Goal: Task Accomplishment & Management: Use online tool/utility

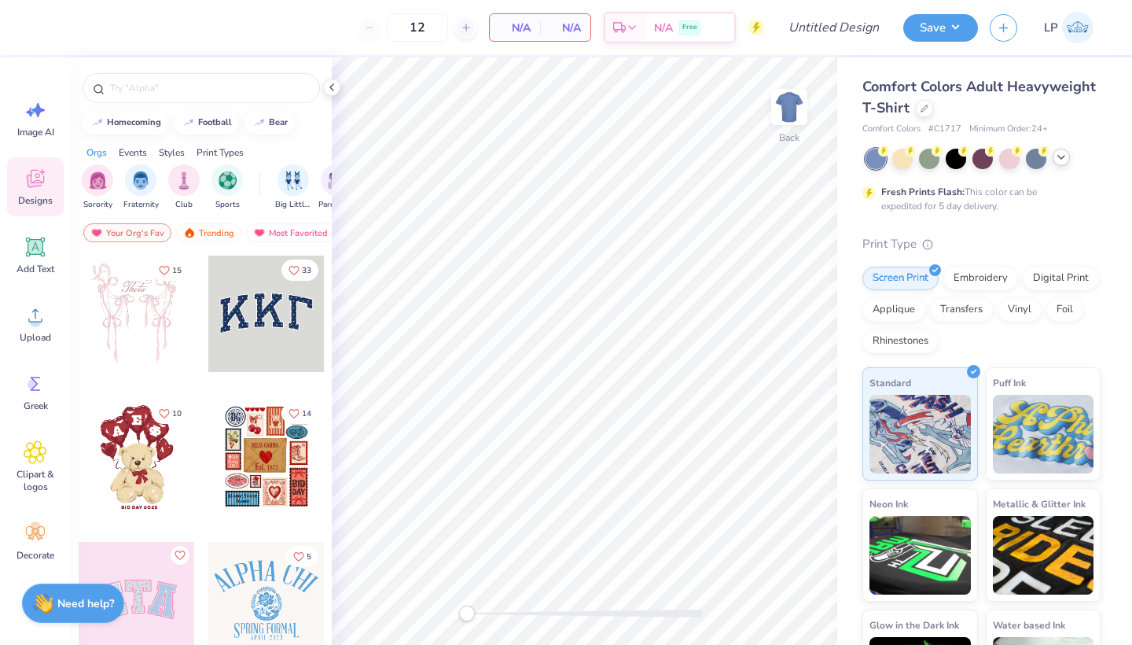
click at [1065, 159] on icon at bounding box center [1061, 157] width 13 height 13
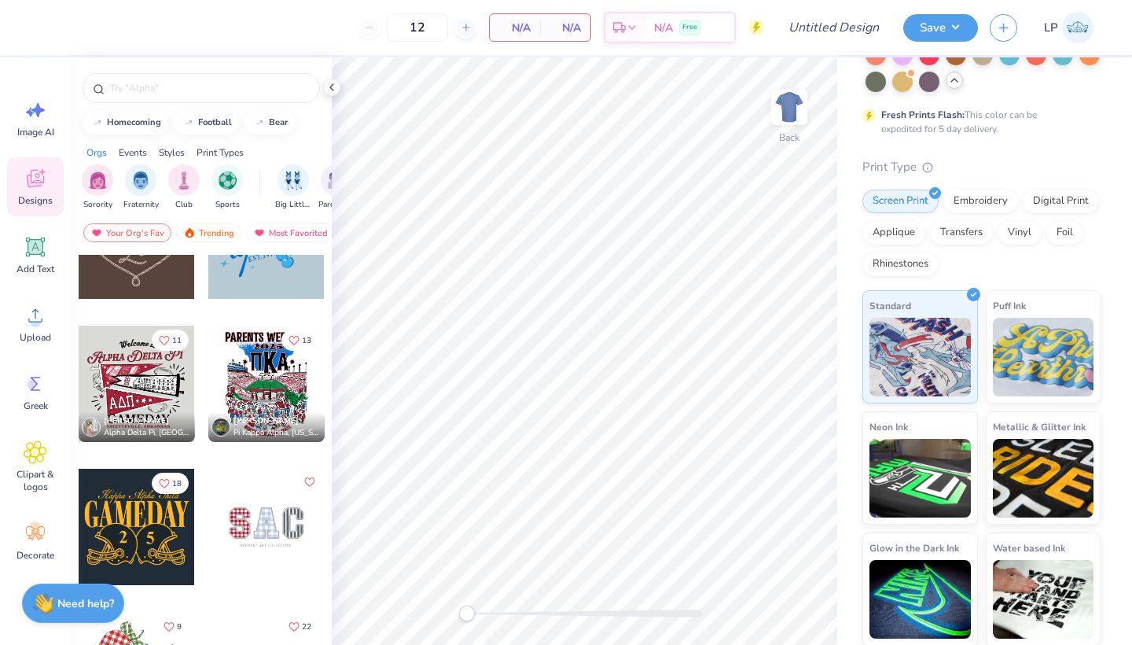
scroll to position [1283, 0]
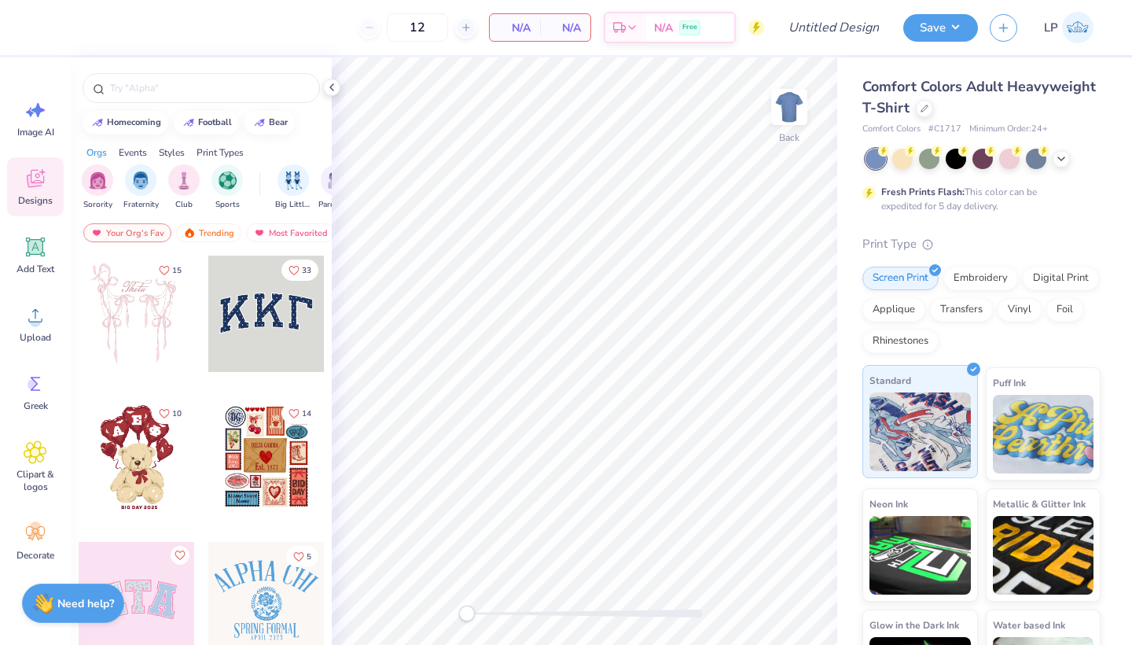
scroll to position [77, 0]
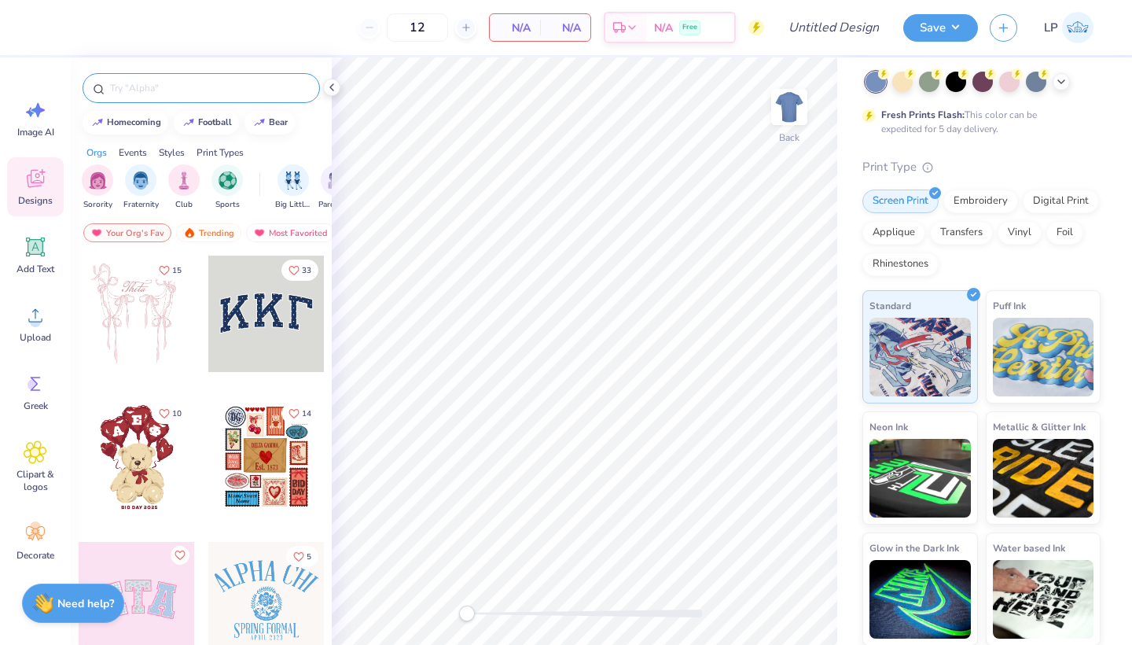
click at [123, 88] on input "text" at bounding box center [209, 88] width 201 height 16
type input "law"
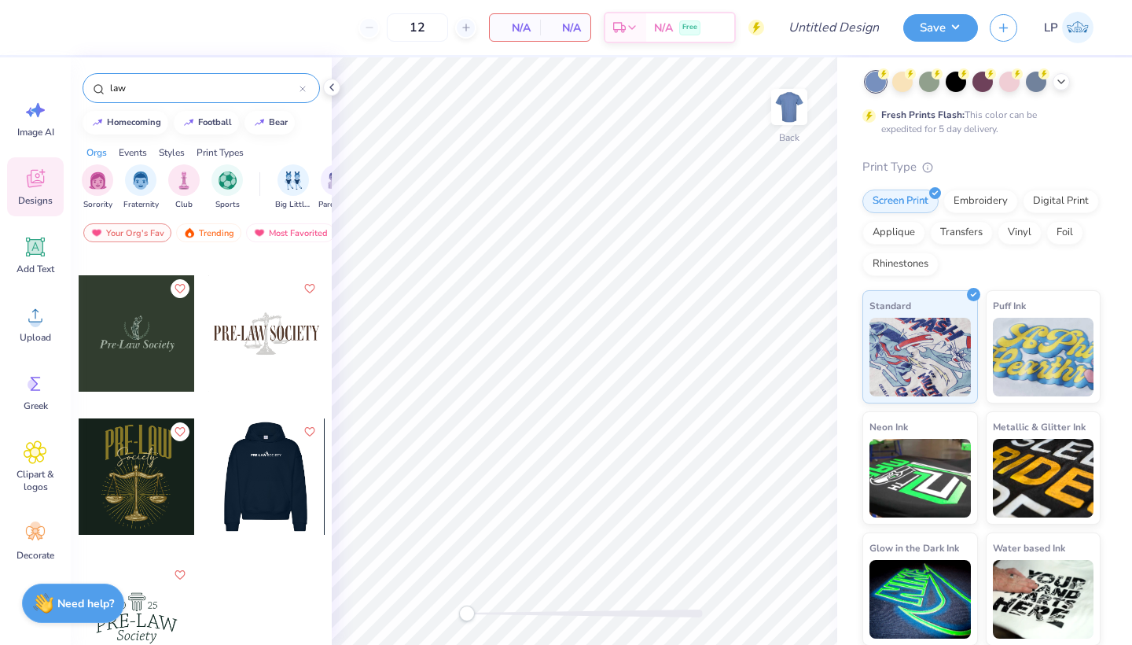
scroll to position [123, 0]
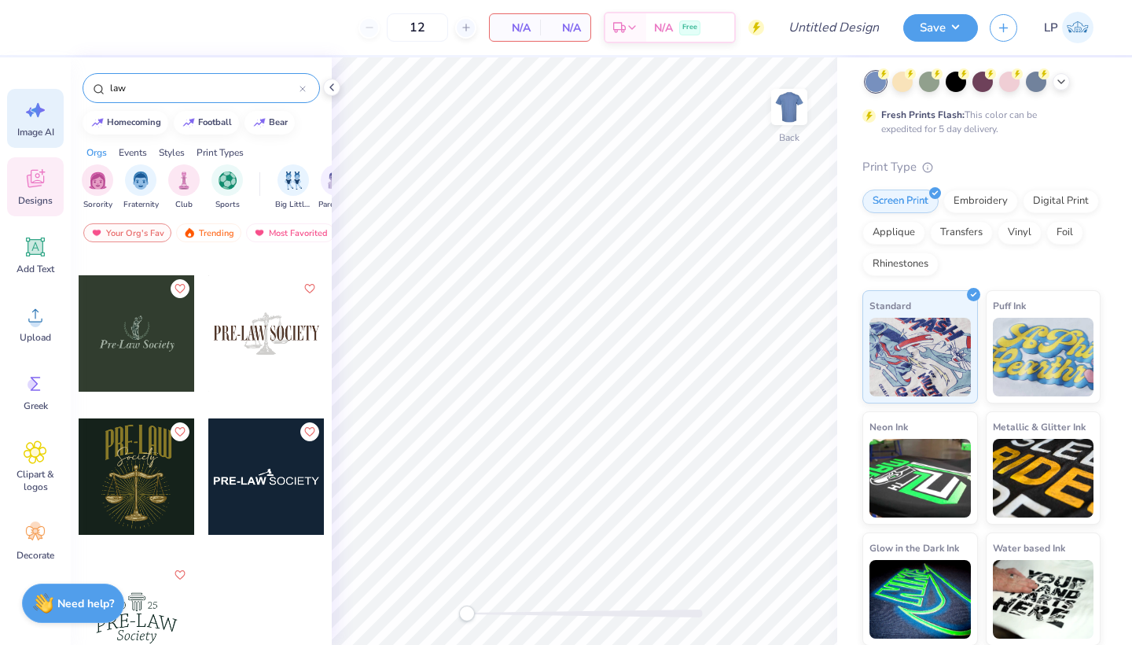
click at [44, 119] on icon at bounding box center [36, 110] width 24 height 24
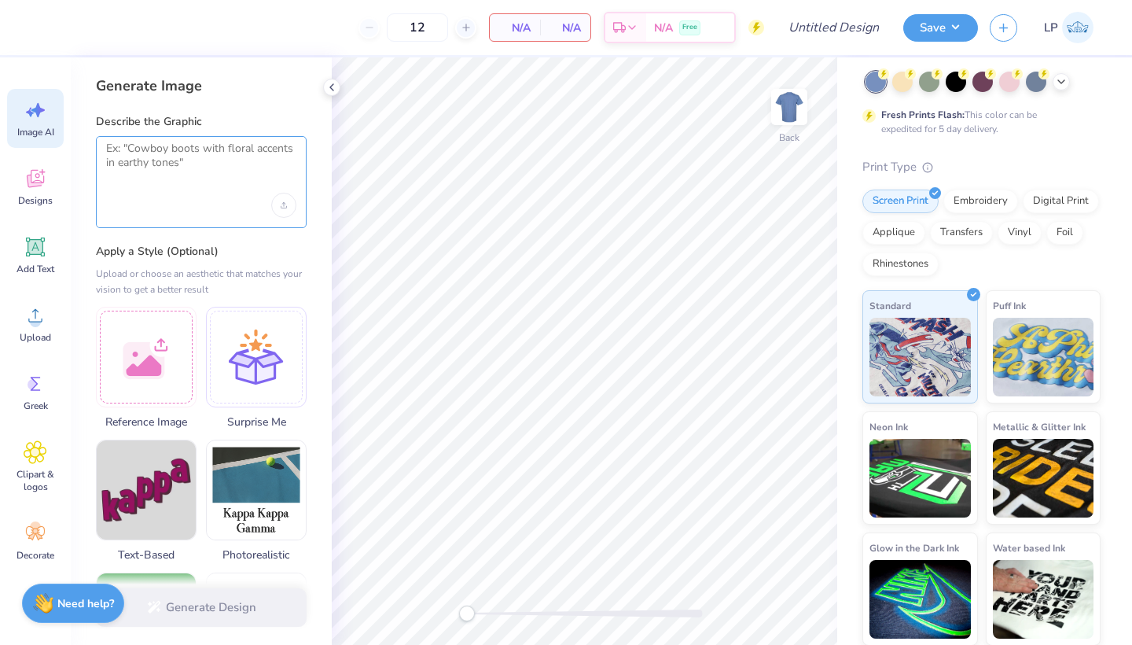
click at [154, 146] on textarea at bounding box center [201, 161] width 190 height 39
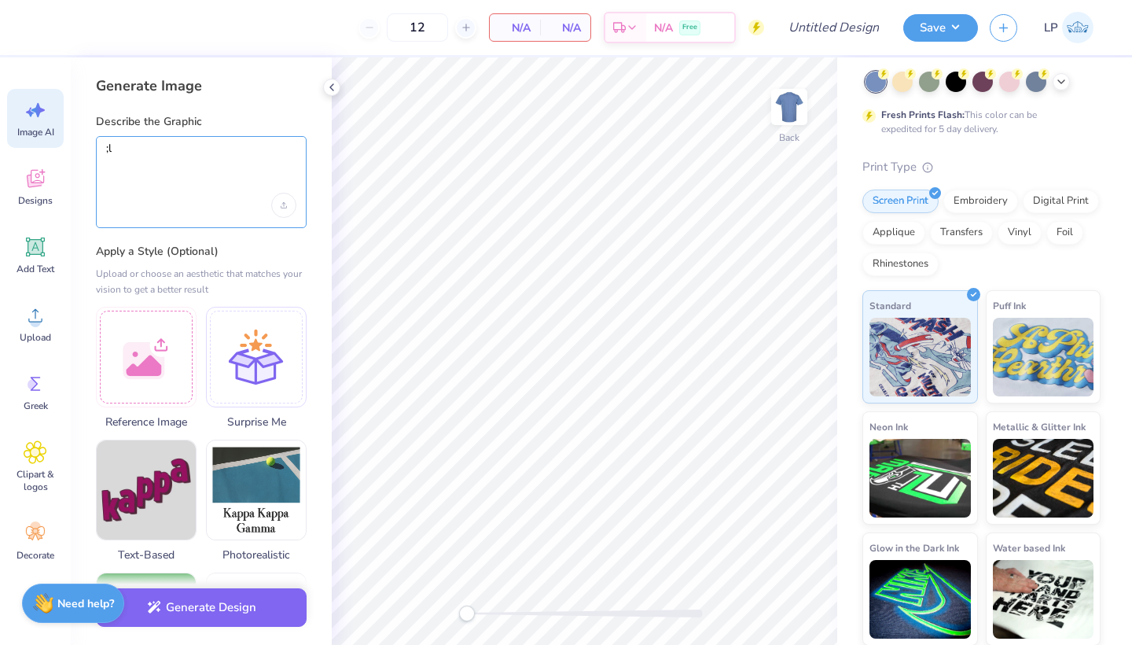
type textarea ";"
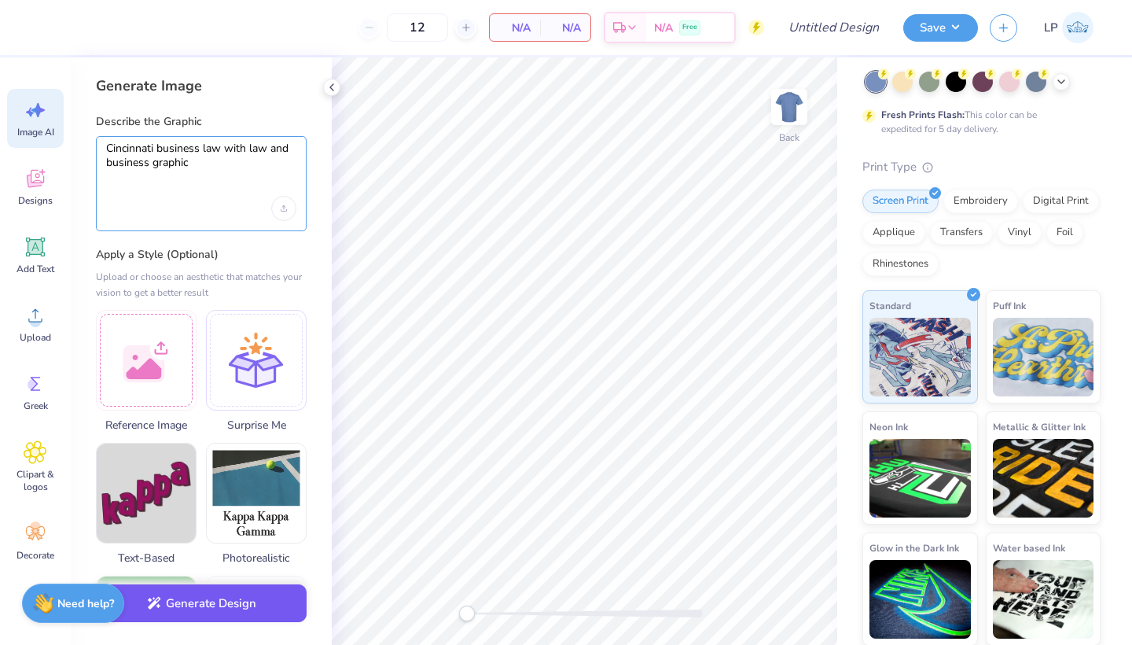
type textarea "Cincinnati business law with law and business graphic"
click at [179, 616] on button "Generate Design" at bounding box center [201, 603] width 211 height 39
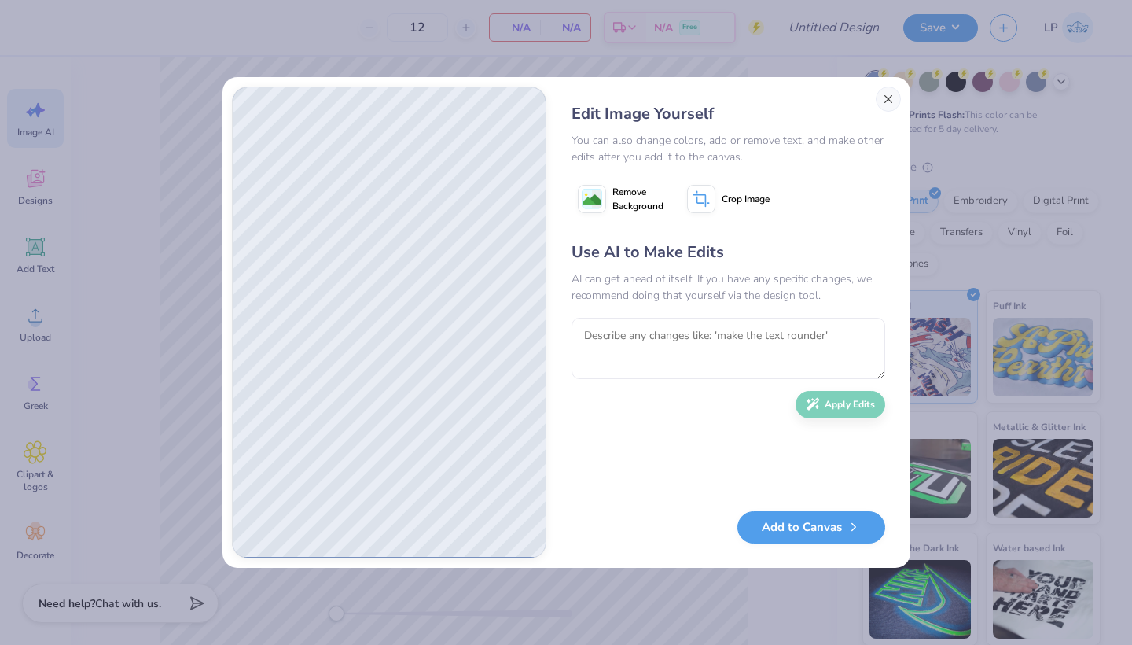
click at [885, 106] on button "Close" at bounding box center [888, 99] width 25 height 25
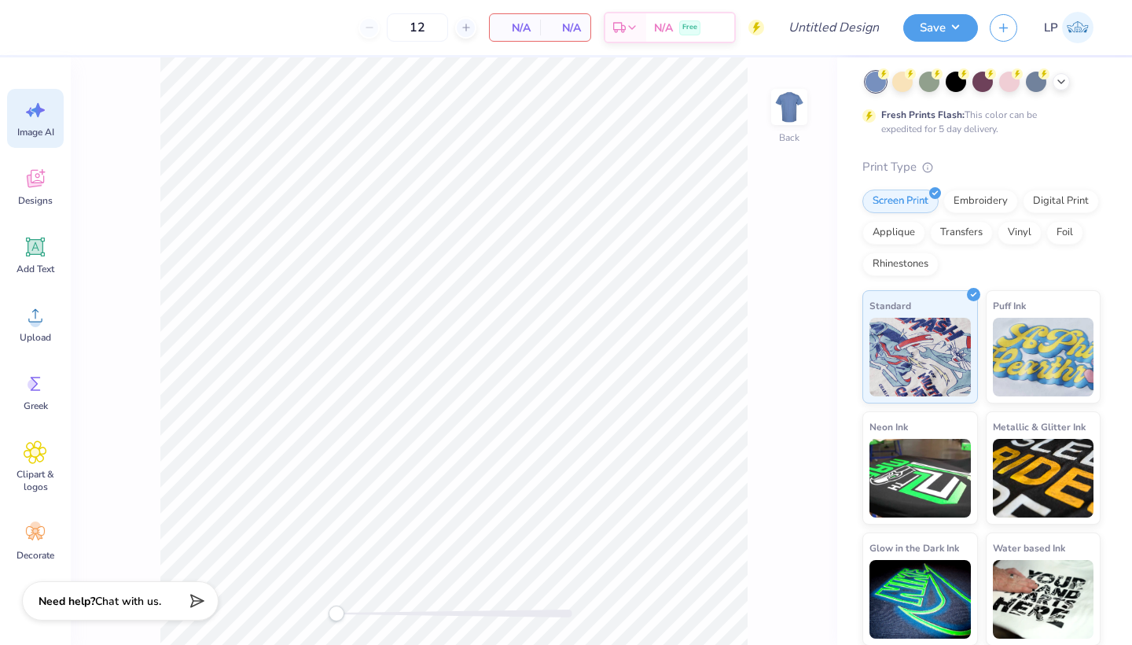
click at [94, 605] on strong "Need help?" at bounding box center [67, 601] width 57 height 15
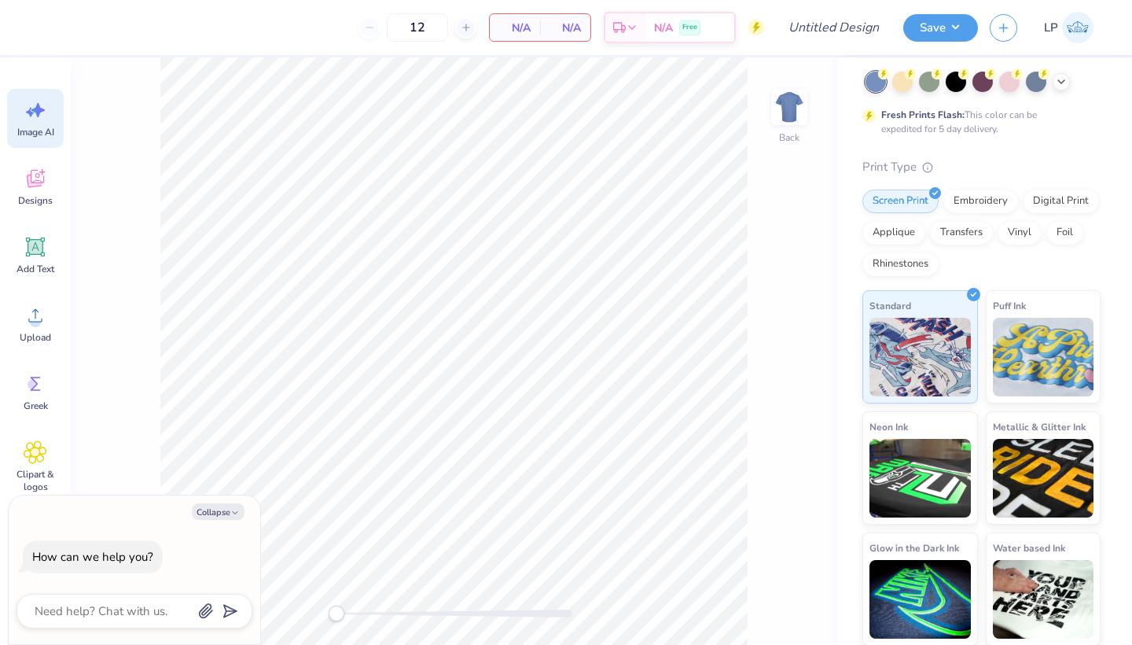
type textarea "x"
click at [106, 607] on textarea at bounding box center [113, 611] width 160 height 20
type textarea "i"
type textarea "x"
type textarea "im"
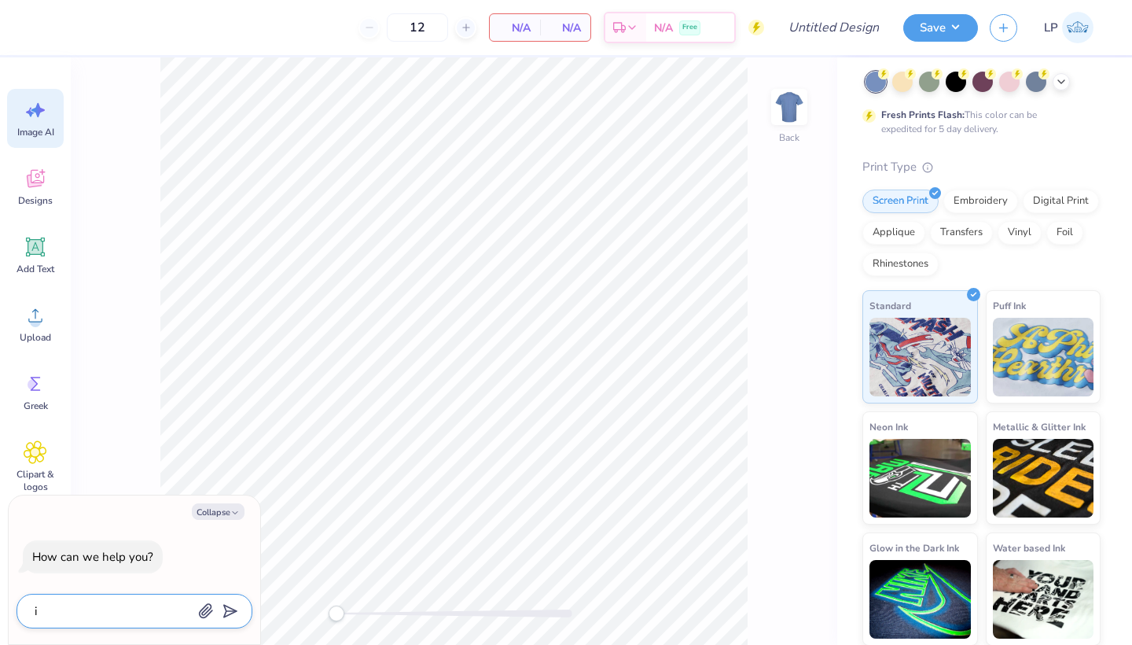
type textarea "x"
type textarea "im"
type textarea "x"
type textarea "im a"
type textarea "x"
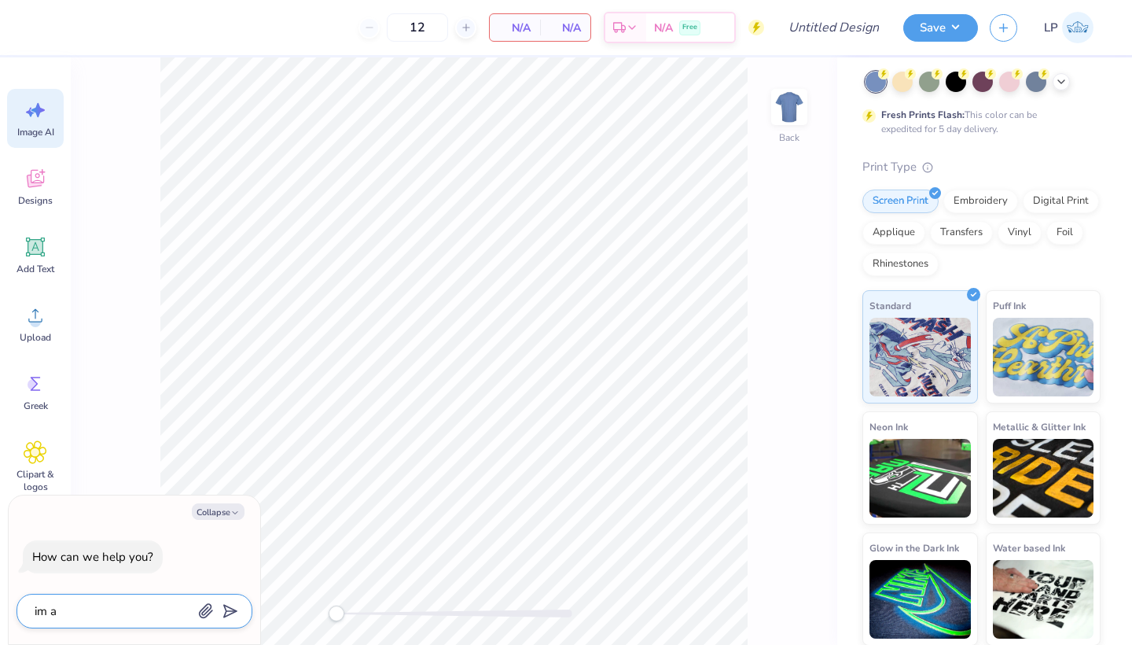
type textarea "im a"
type textarea "x"
type textarea "im a c"
type textarea "x"
type textarea "im a ca"
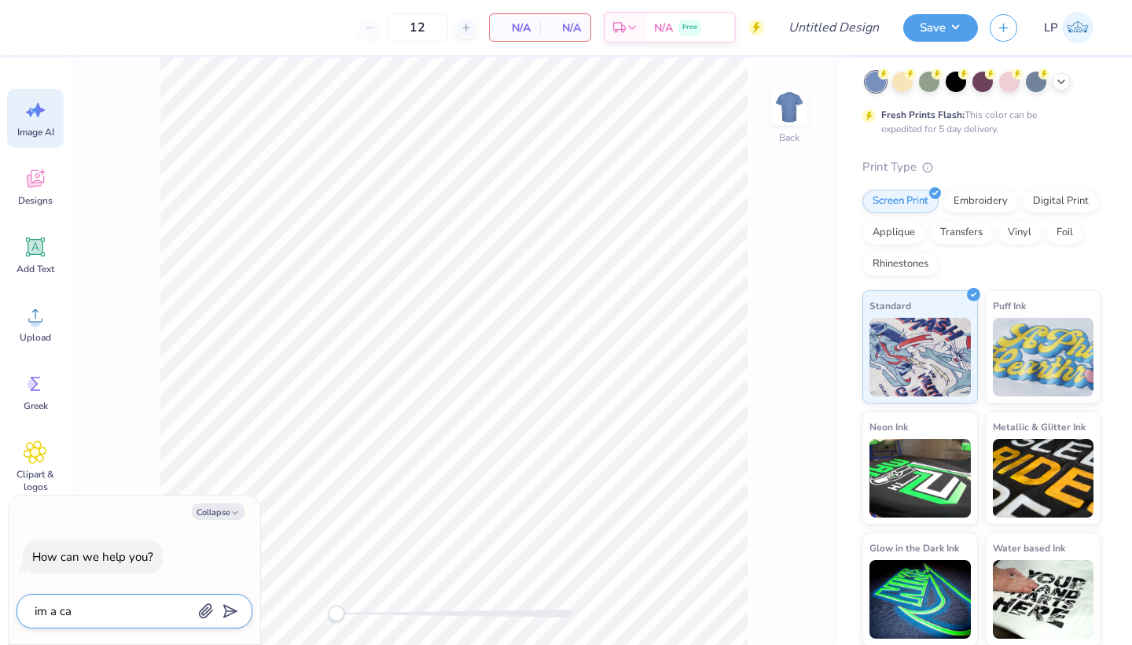
type textarea "x"
type textarea "im a cam"
type textarea "x"
type textarea "im a camo"
type textarea "x"
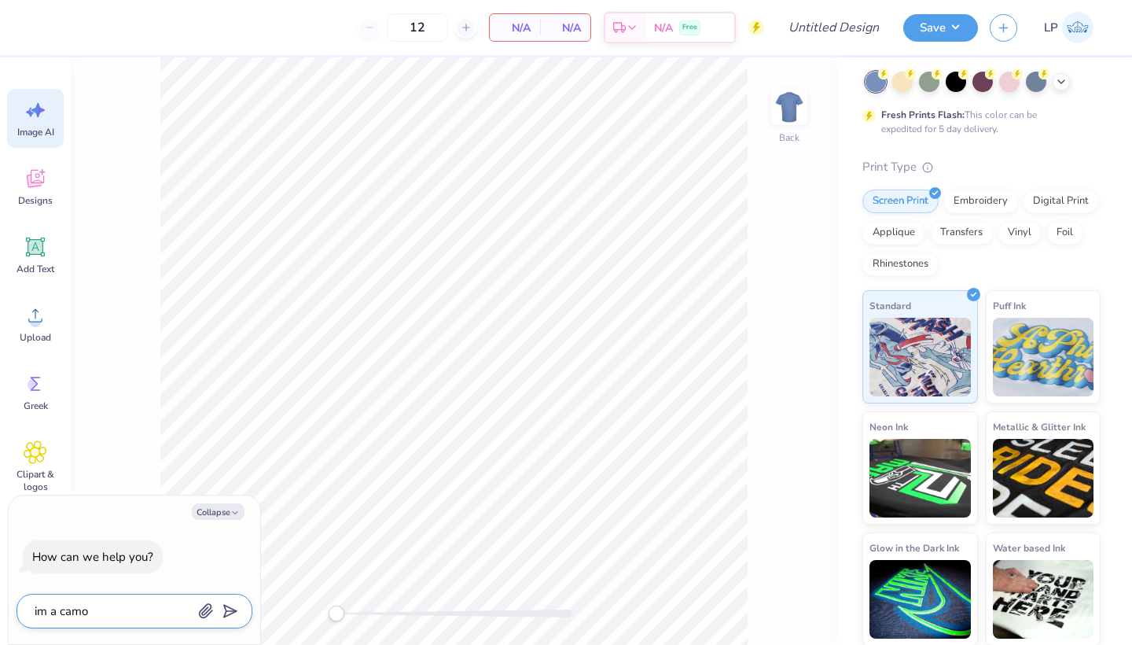
type textarea "im a [PERSON_NAME]"
type textarea "x"
type textarea "im a camous"
type textarea "x"
type textarea "im a famous"
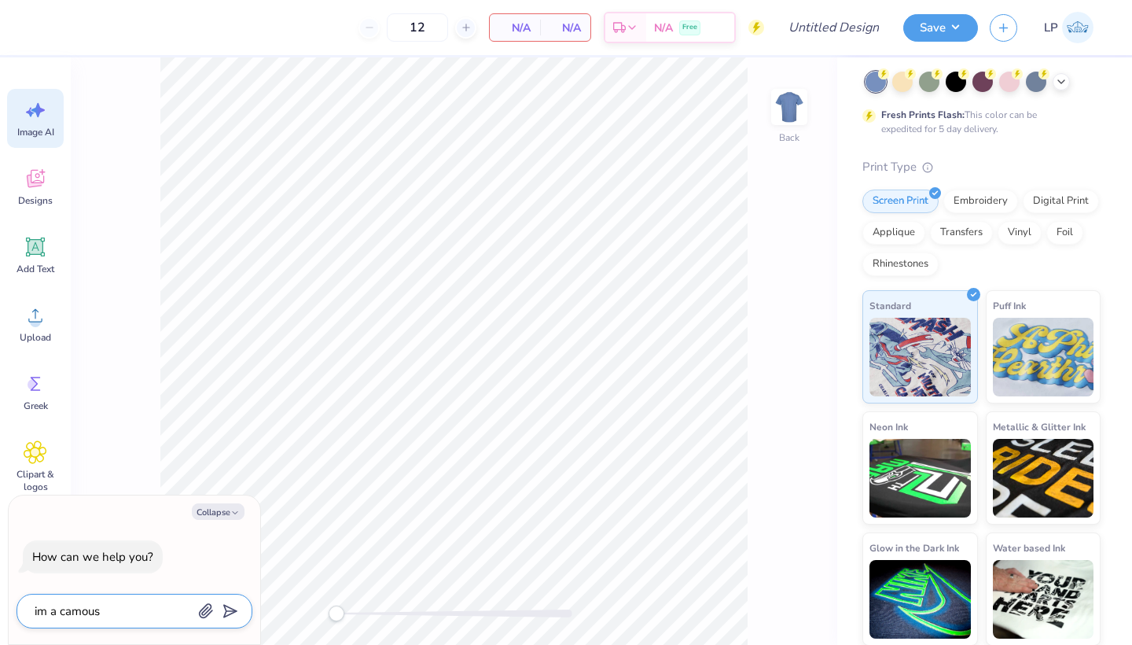
type textarea "x"
type textarea "im a famous m"
type textarea "x"
type textarea "im a famous"
type textarea "x"
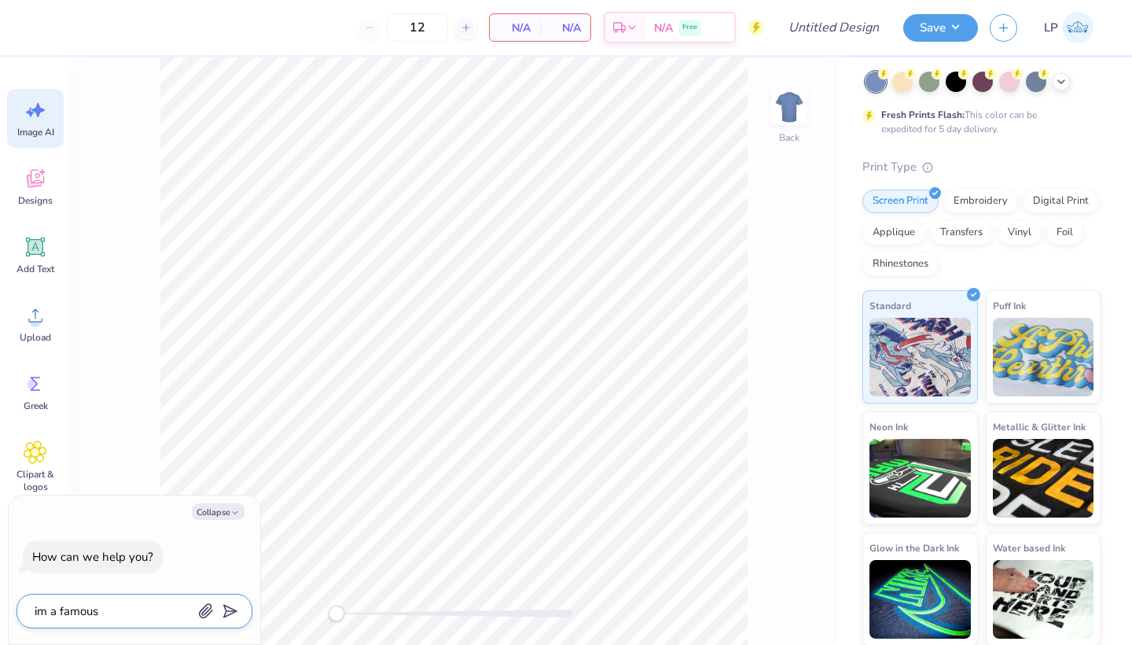
type textarea "im a famous"
type textarea "x"
type textarea "im a famou"
type textarea "x"
type textarea "im a famo"
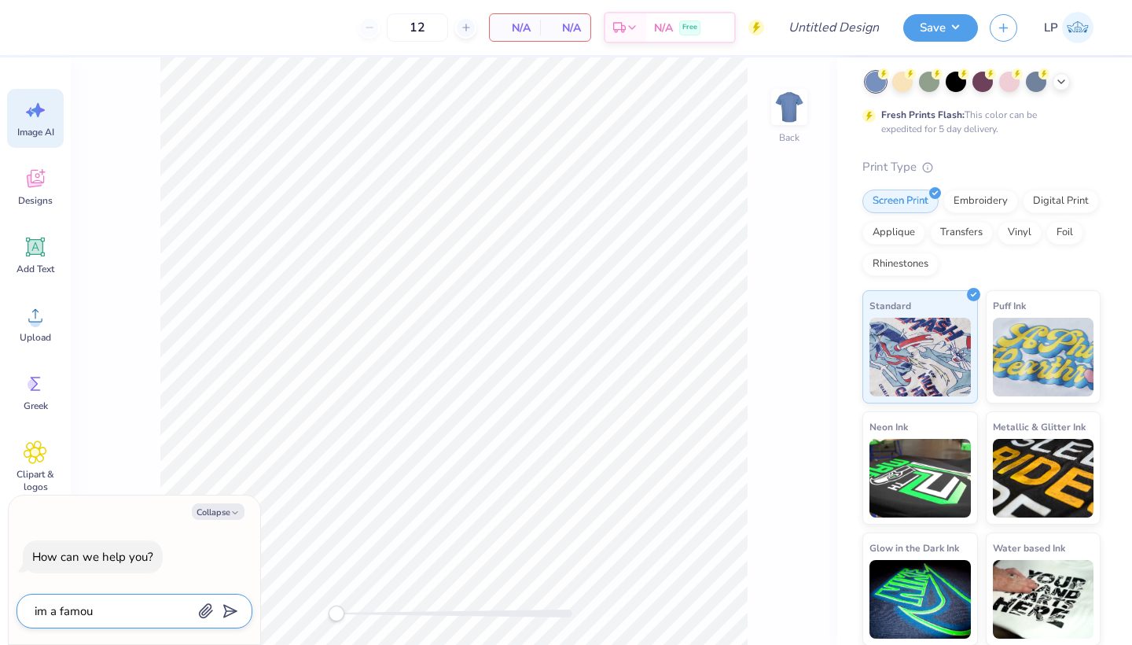
type textarea "x"
type textarea "im a fam"
type textarea "x"
type textarea "im a fa"
type textarea "x"
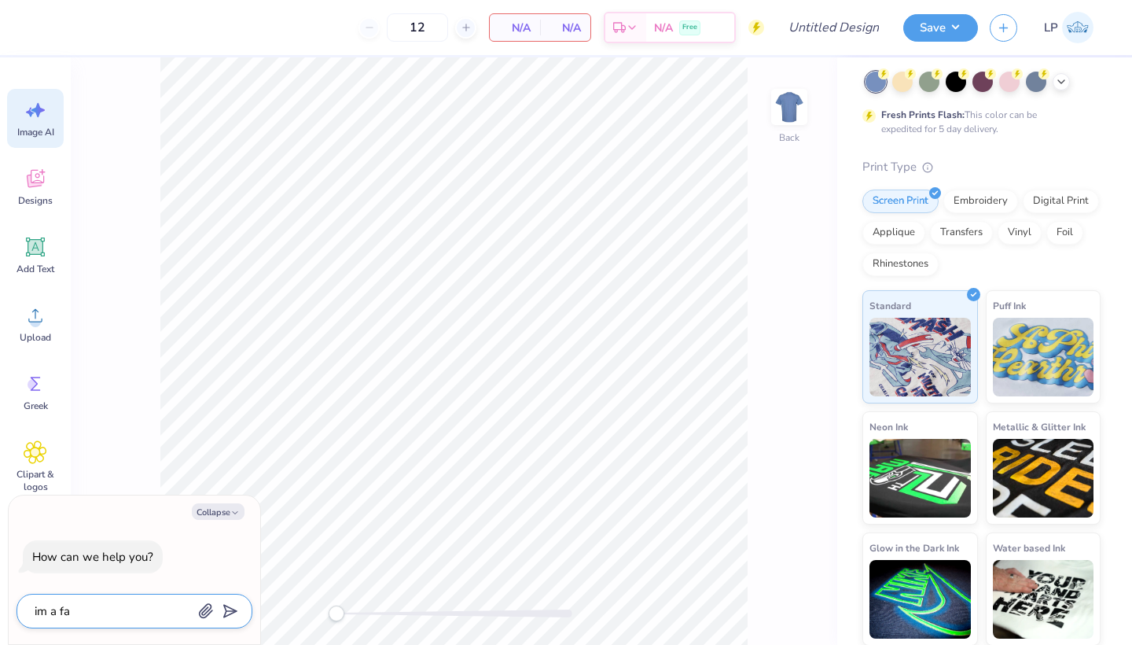
type textarea "im a f"
type textarea "x"
type textarea "im a"
type textarea "x"
type textarea "im a c"
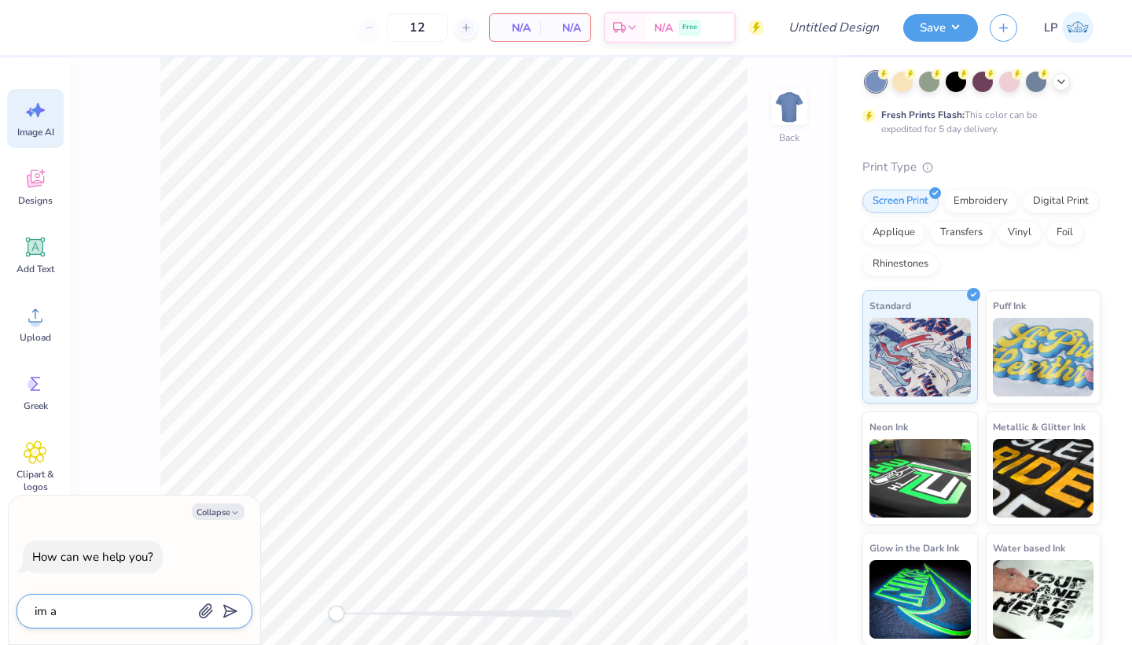
type textarea "x"
type textarea "im a ca"
type textarea "x"
type textarea "im a cam"
type textarea "x"
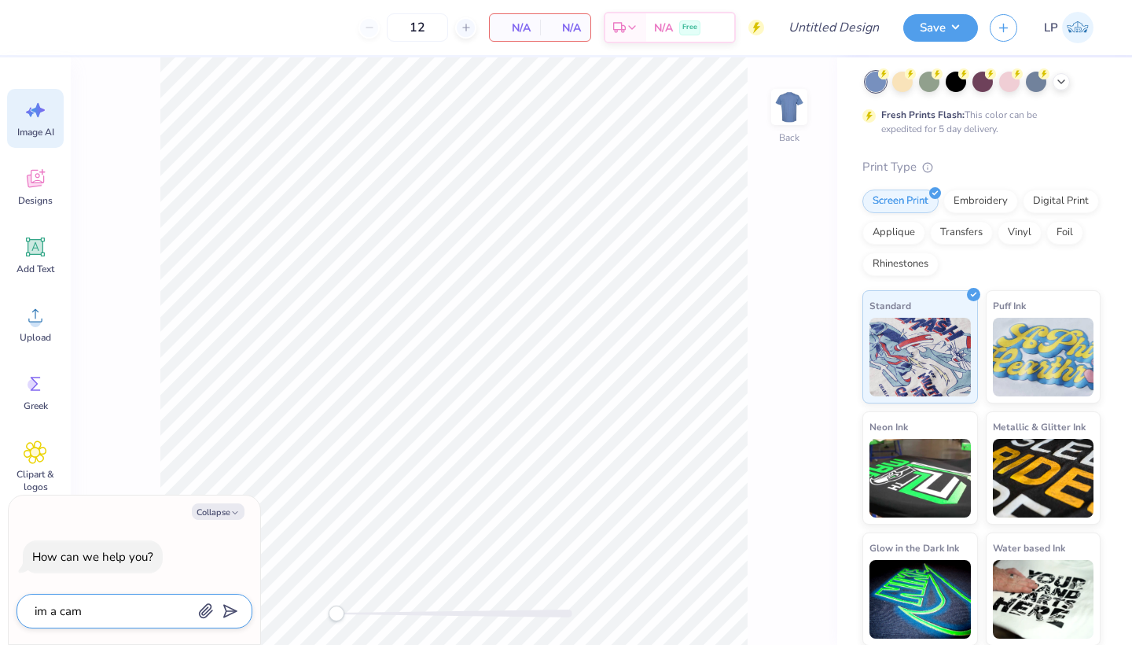
type textarea "im a camo"
type textarea "x"
type textarea "im a camop"
type textarea "x"
type textarea "im a camopu"
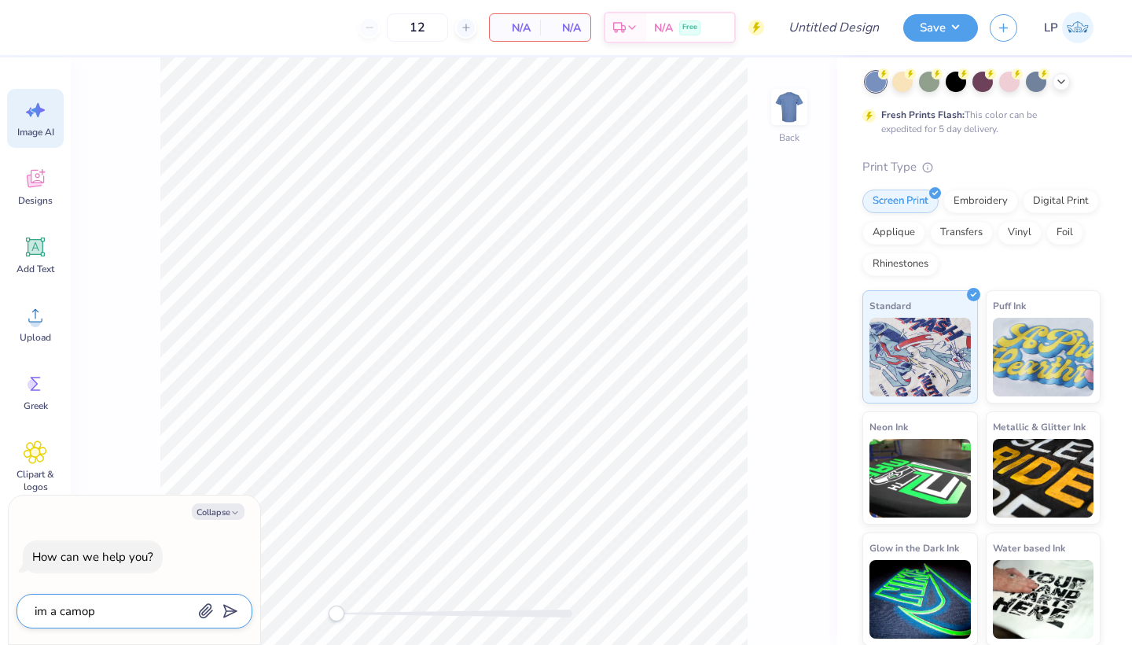
type textarea "x"
type textarea "im a camopus"
type textarea "x"
type textarea "im a camopu"
type textarea "x"
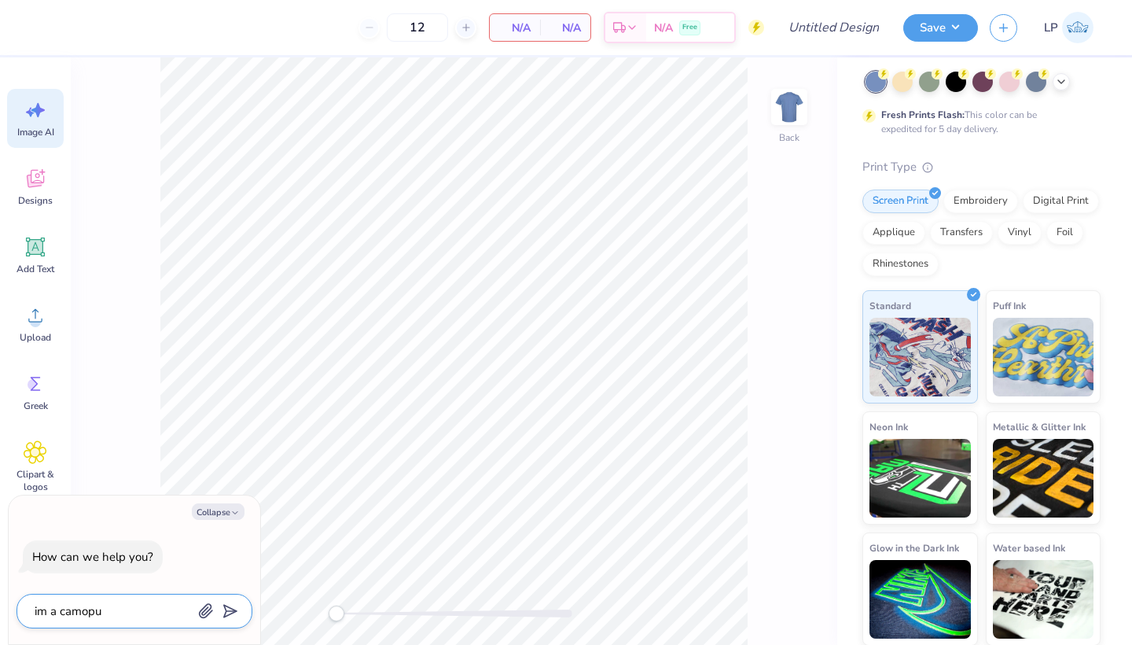
type textarea "im a camop"
type textarea "x"
type textarea "im a camo"
type textarea "x"
type textarea "im a cam"
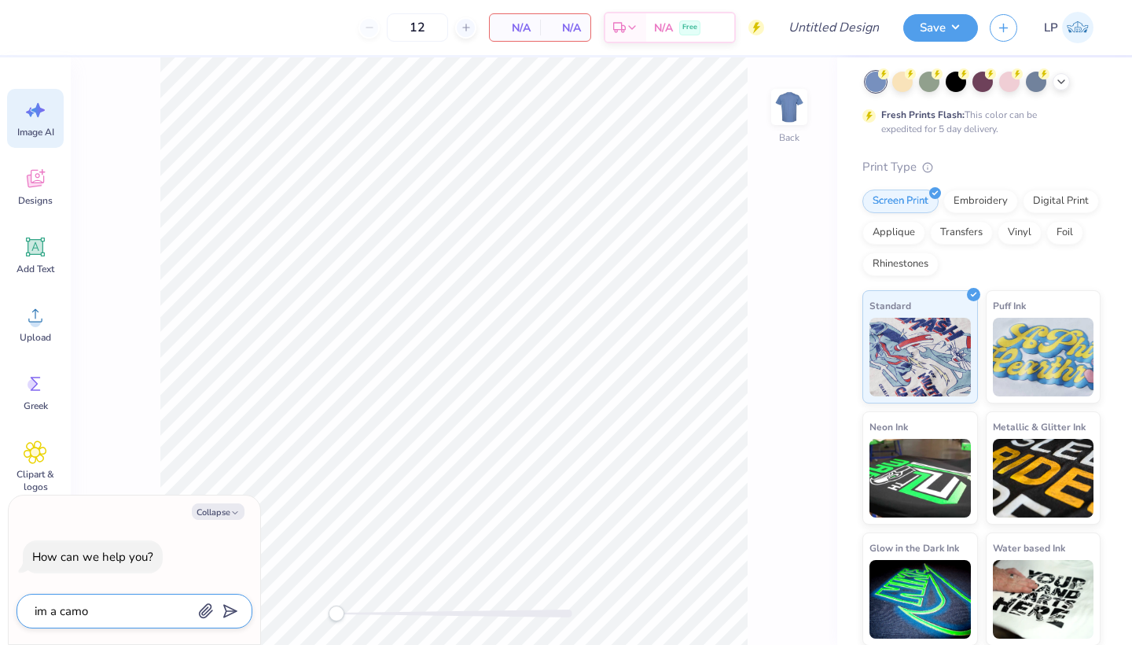
type textarea "x"
type textarea "im a camp"
type textarea "x"
type textarea "im a campu"
type textarea "x"
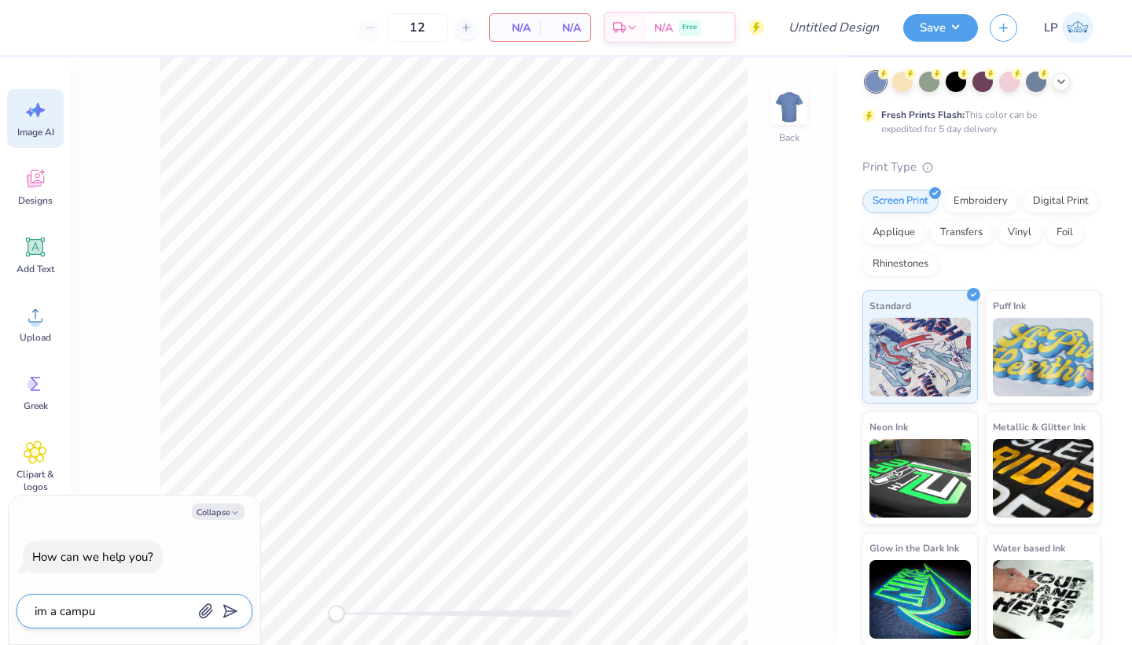
type textarea "im a campus"
type textarea "x"
type textarea "im a campus"
type textarea "x"
type textarea "im a campus m"
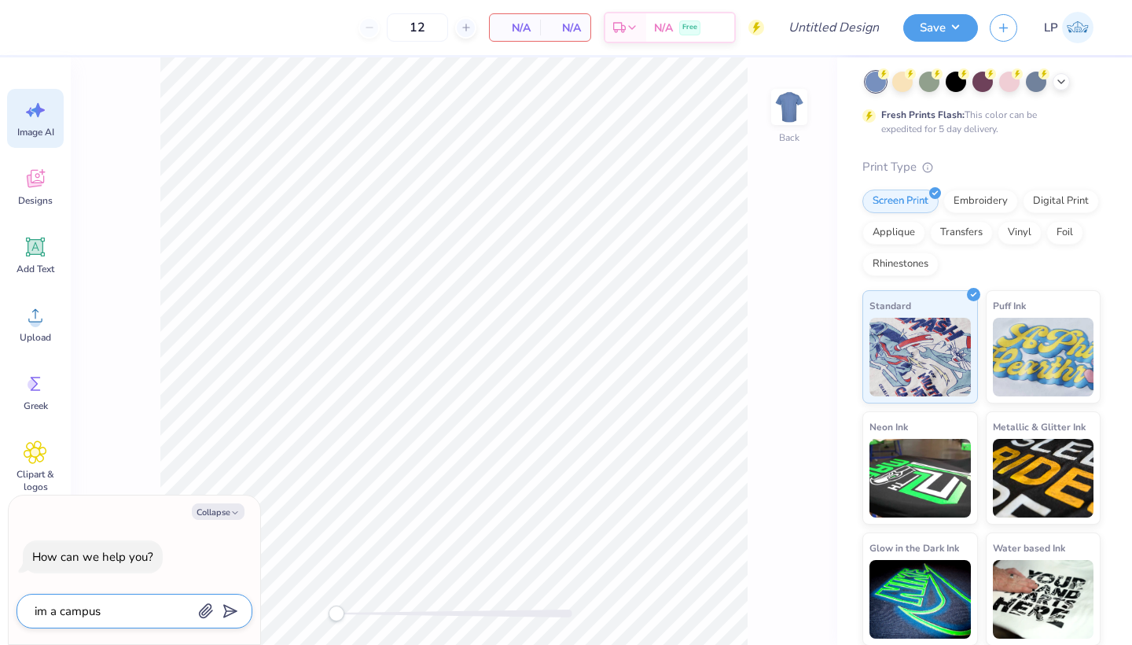
type textarea "x"
type textarea "im a campus ma"
type textarea "x"
type textarea "im a campus mam"
type textarea "x"
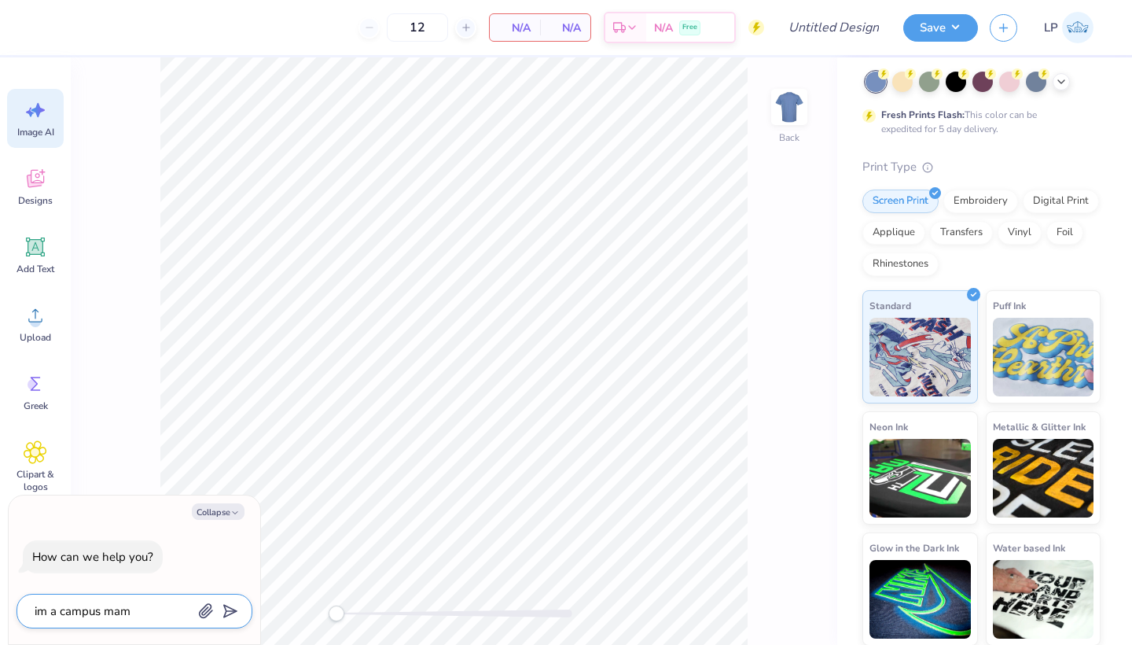
type textarea "im a campus mama"
type textarea "x"
type textarea "im a campus mam"
type textarea "x"
type textarea "im a campus mamn"
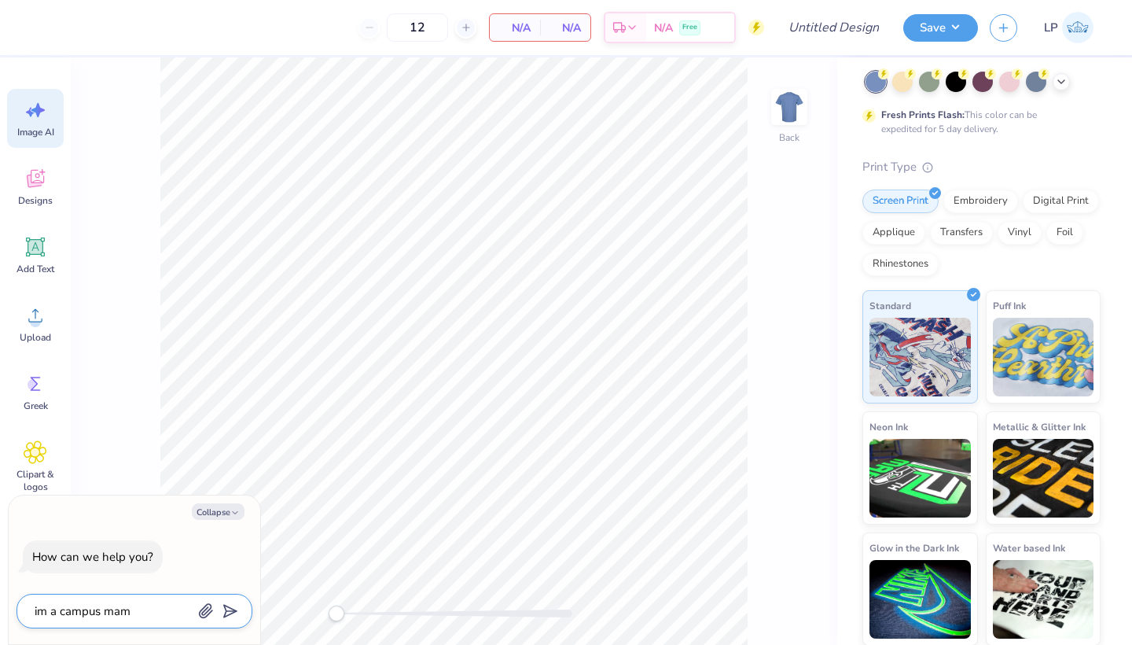
type textarea "x"
type textarea "im a campus [GEOGRAPHIC_DATA]"
type textarea "x"
type textarea "im a campus [GEOGRAPHIC_DATA]"
type textarea "x"
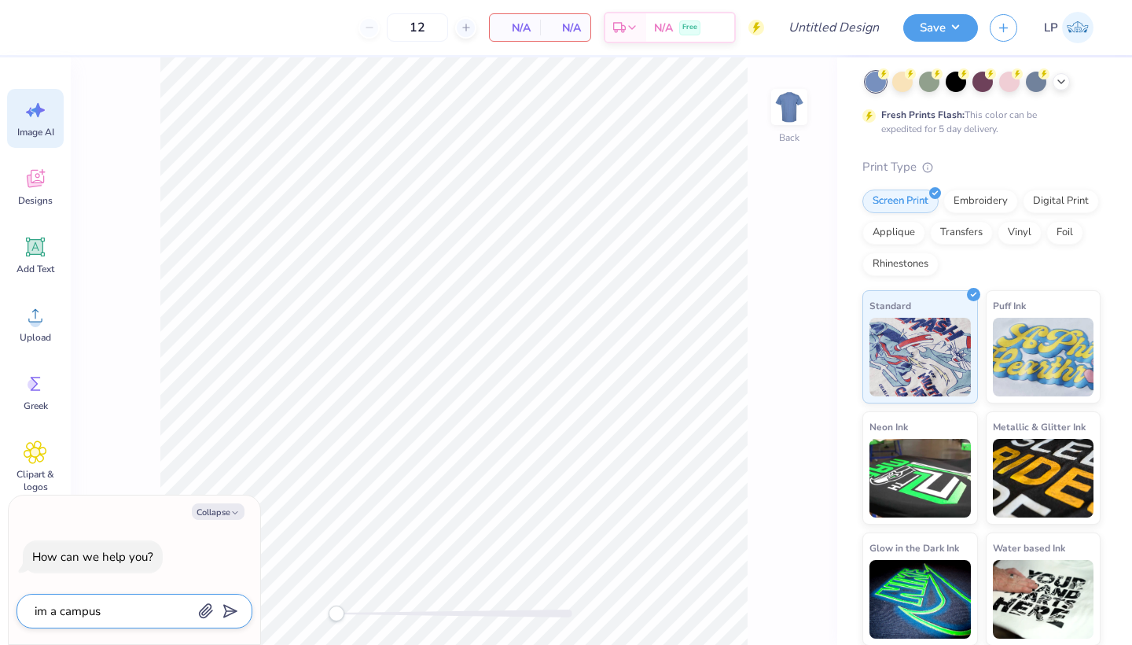
type textarea "im a campus mamnage"
type textarea "x"
type textarea "im a campus mamnager"
type textarea "x"
type textarea "im a campus mamnager"
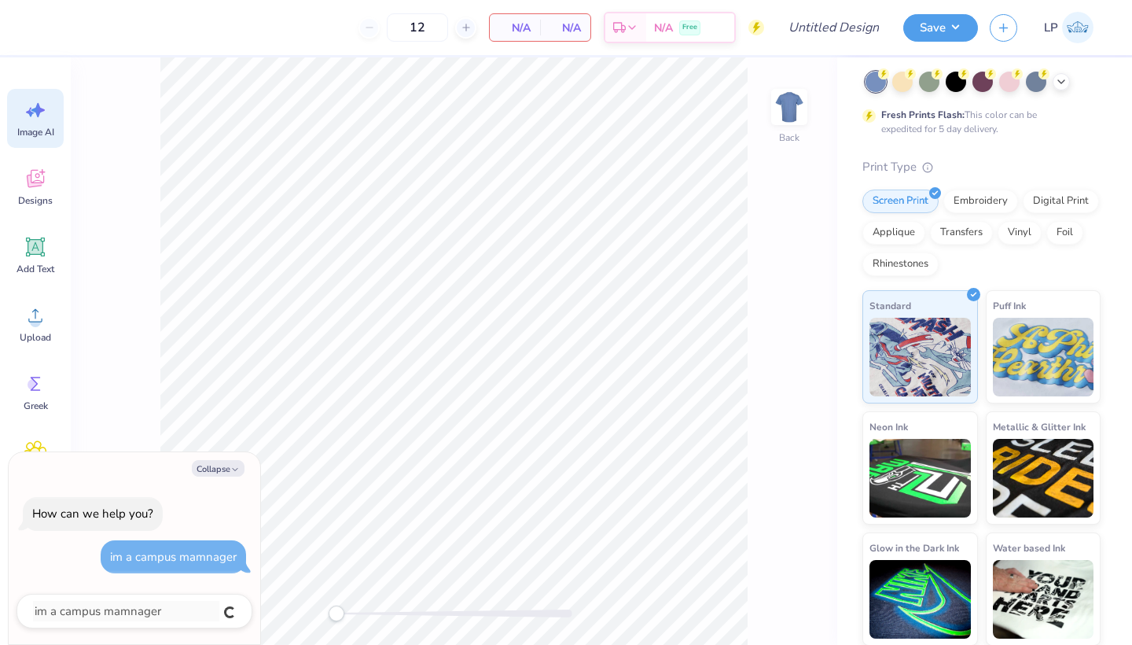
type textarea "x"
type textarea "h"
type textarea "x"
type textarea "ho"
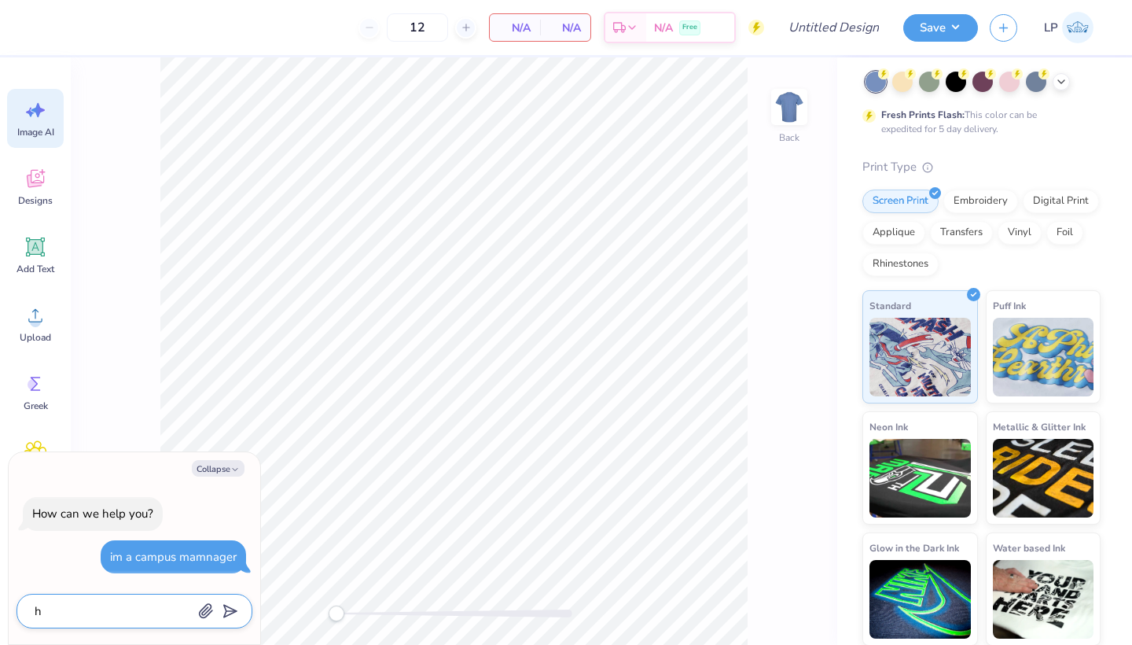
type textarea "x"
type textarea "how"
type textarea "x"
type textarea "how"
type textarea "x"
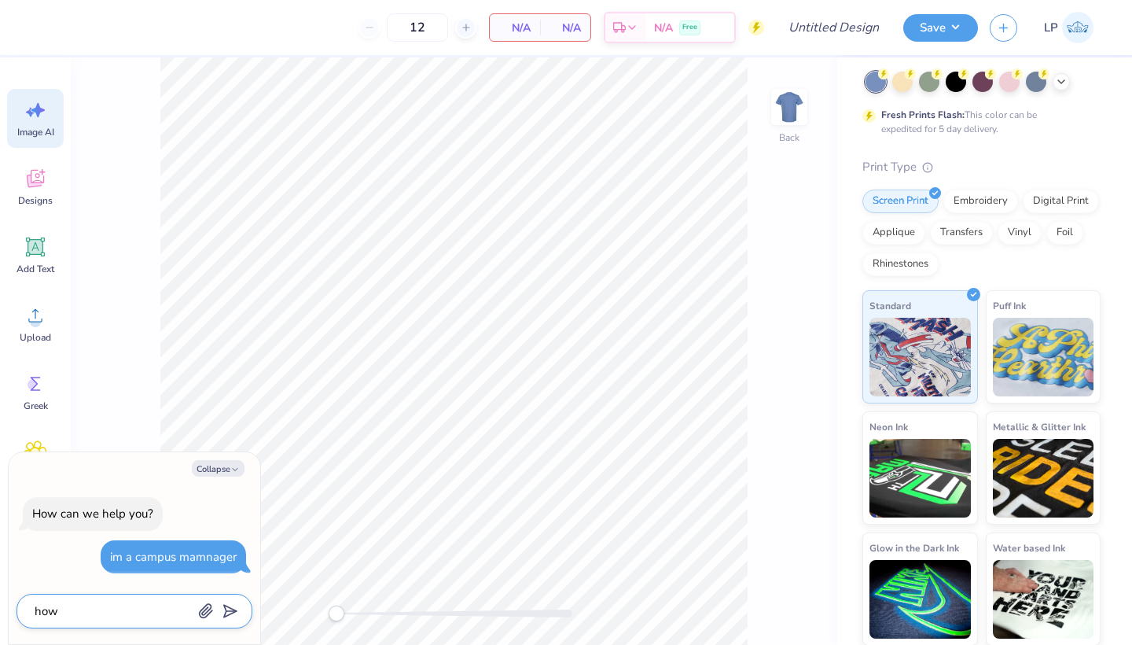
type textarea "how d"
type textarea "x"
type textarea "how do"
type textarea "x"
type textarea "how do"
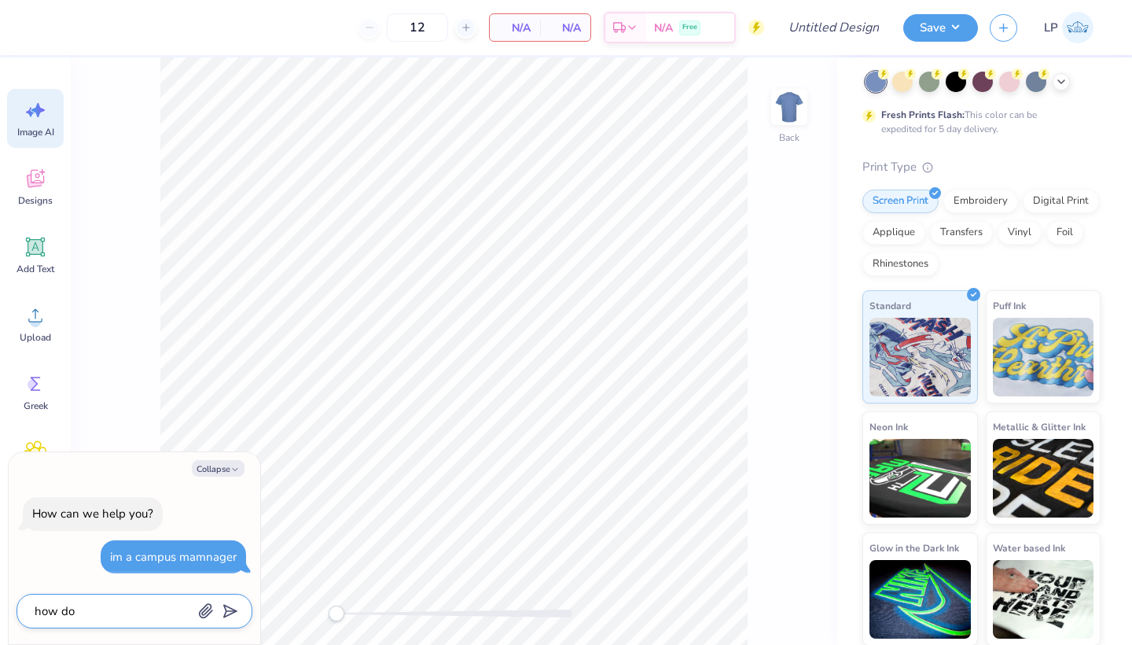
type textarea "x"
type textarea "how do i"
type textarea "x"
type textarea "how do ig"
type textarea "x"
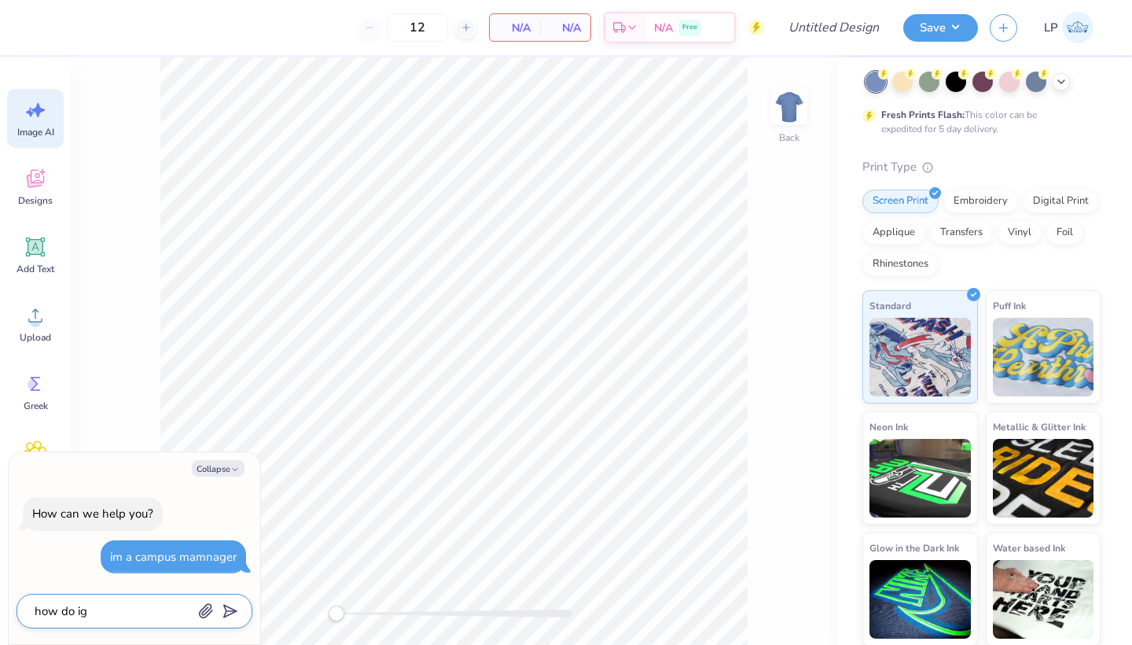
type textarea "how do i"
type textarea "x"
type textarea "how do I"
type textarea "x"
type textarea "how do I g"
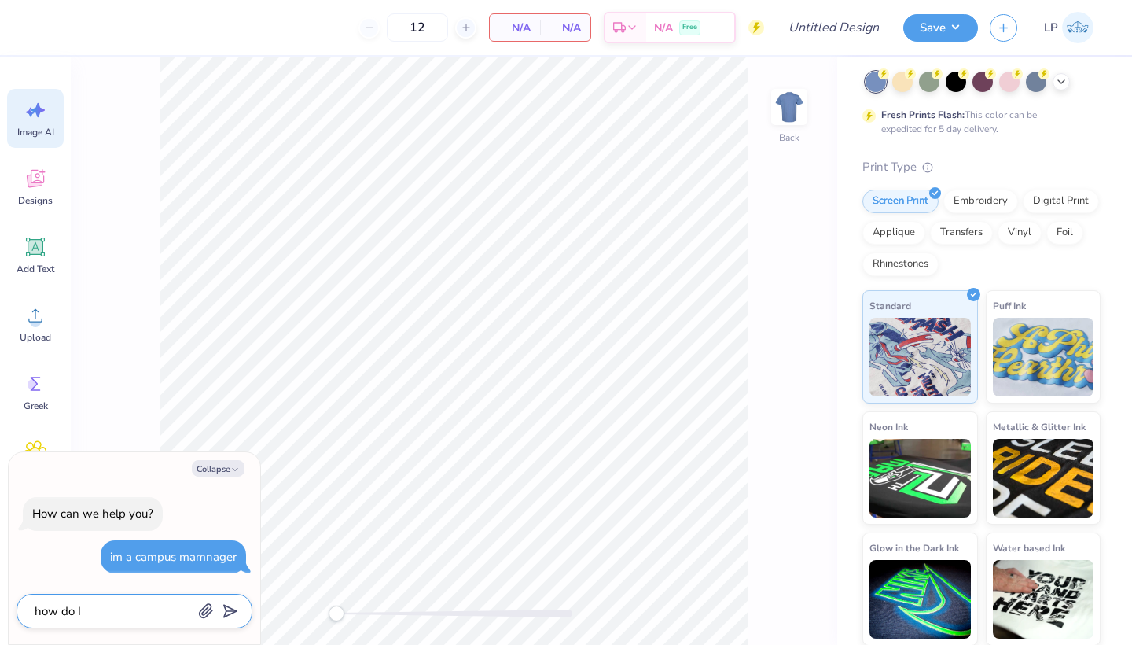
type textarea "x"
type textarea "how do I ge"
type textarea "x"
type textarea "how do I get"
type textarea "x"
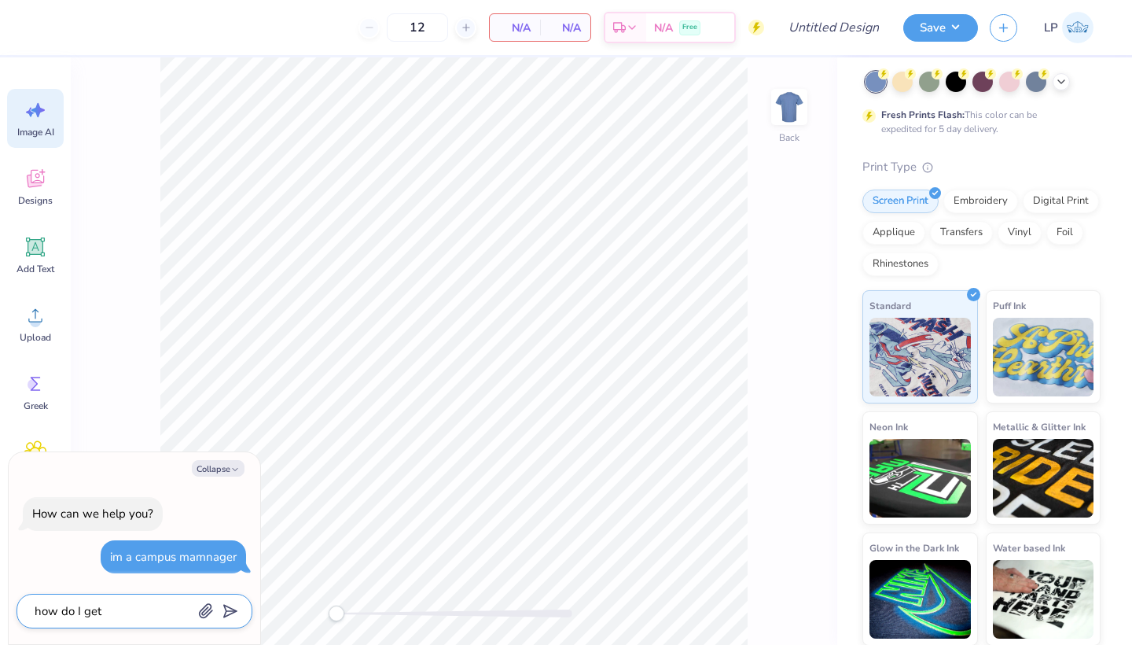
type textarea "how do I get"
type textarea "x"
type textarea "how do I get t"
type textarea "x"
type textarea "how do I get to"
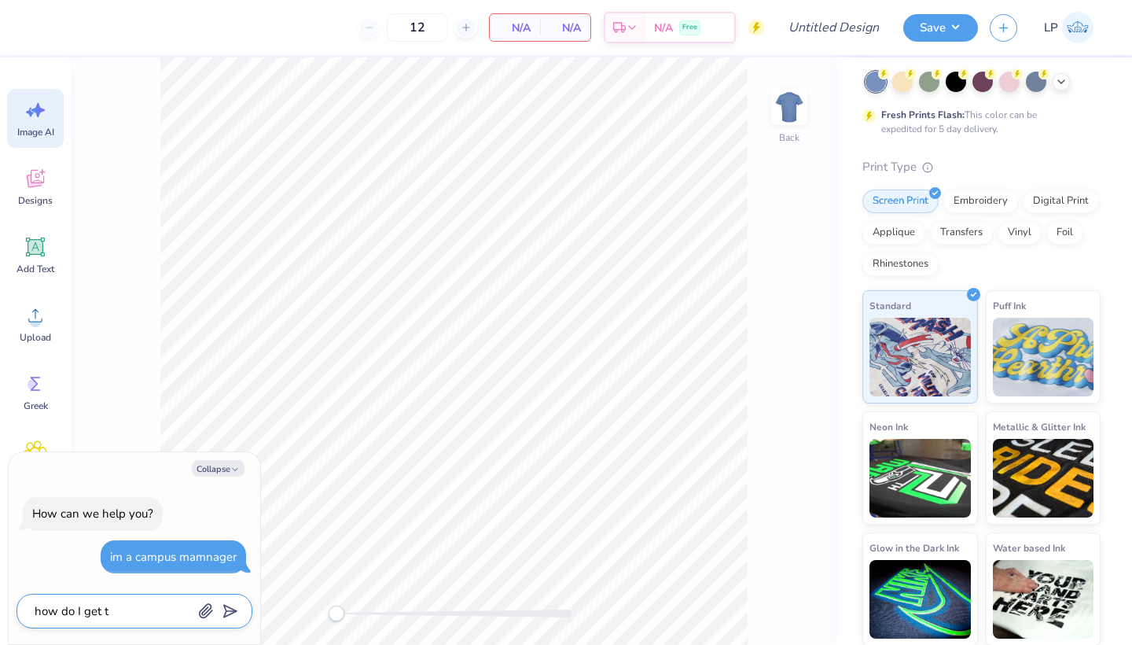
type textarea "x"
type textarea "how do I get to"
type textarea "x"
type textarea "how do I get to m"
type textarea "x"
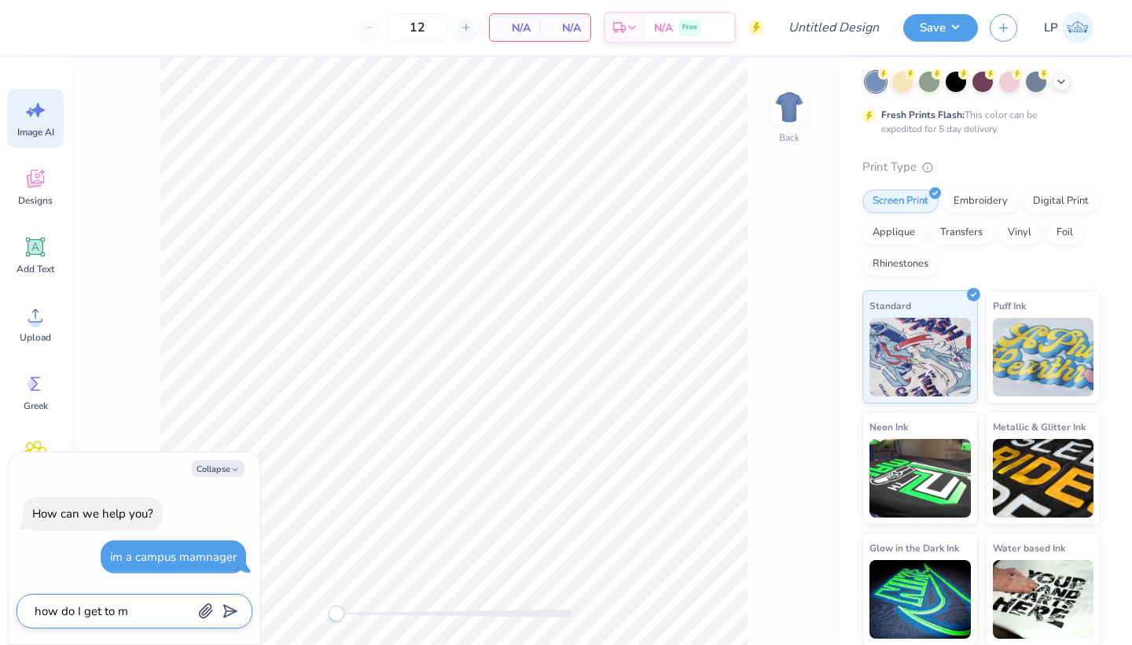
type textarea "how do I get to mu"
type textarea "x"
type textarea "how do I get to muy"
type textarea "x"
type textarea "how do I get to buy"
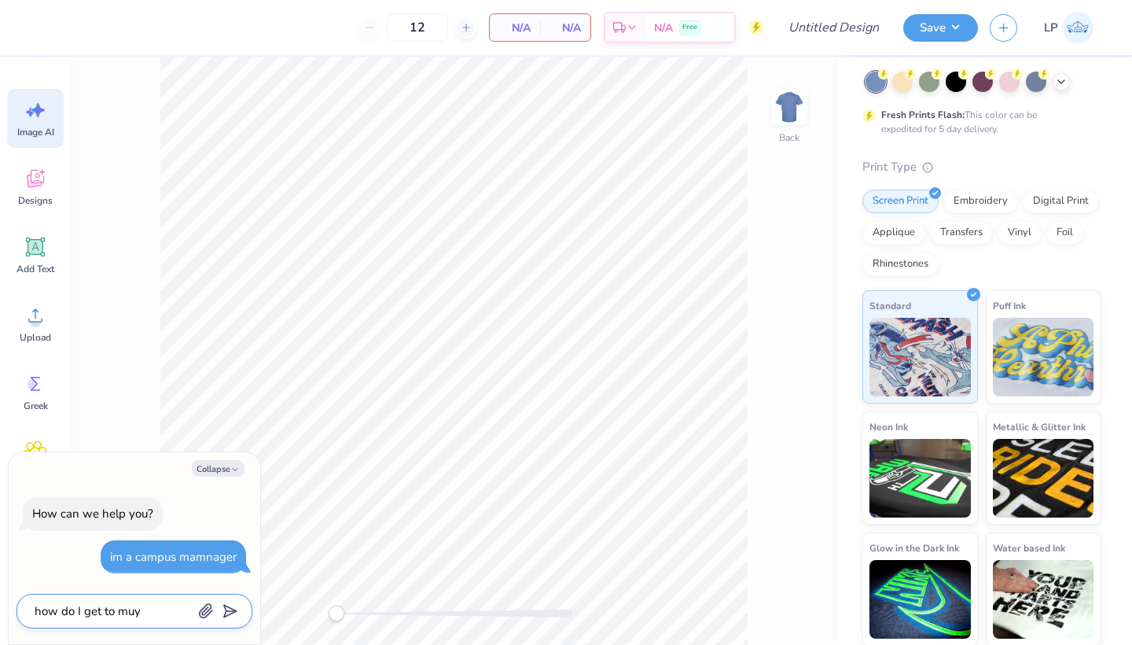
type textarea "x"
type textarea "how do I get to buy a"
type textarea "x"
type textarea "how do I get to buy"
type textarea "x"
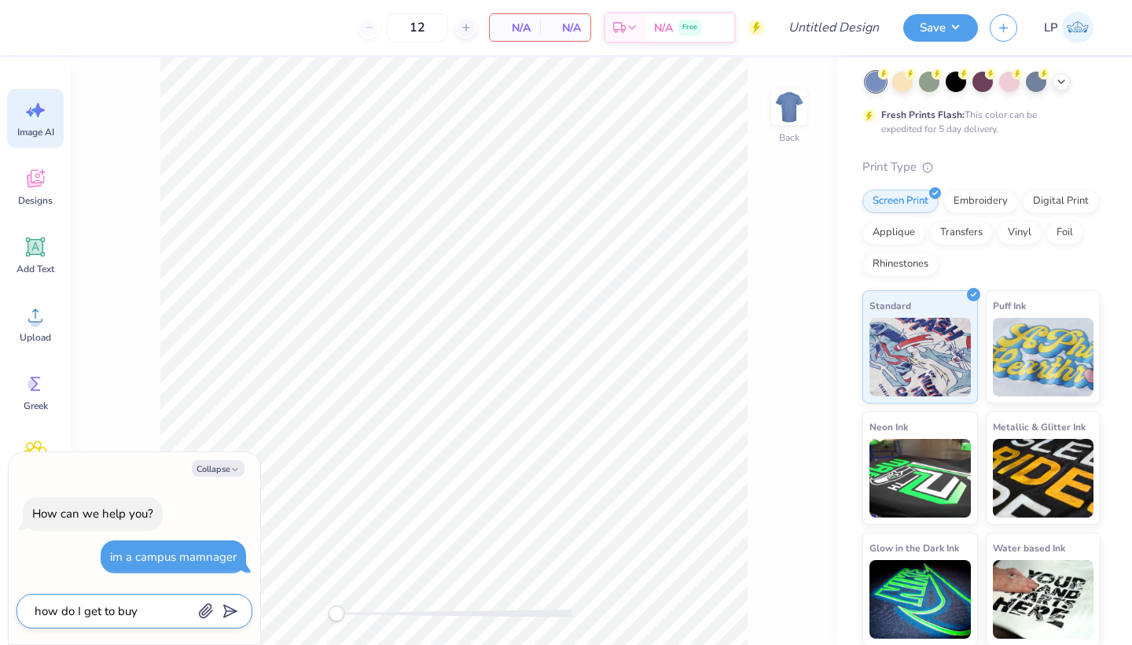
type textarea "how do I get to buy"
type textarea "x"
type textarea "how do I get to bu"
type textarea "x"
type textarea "how do I get to b"
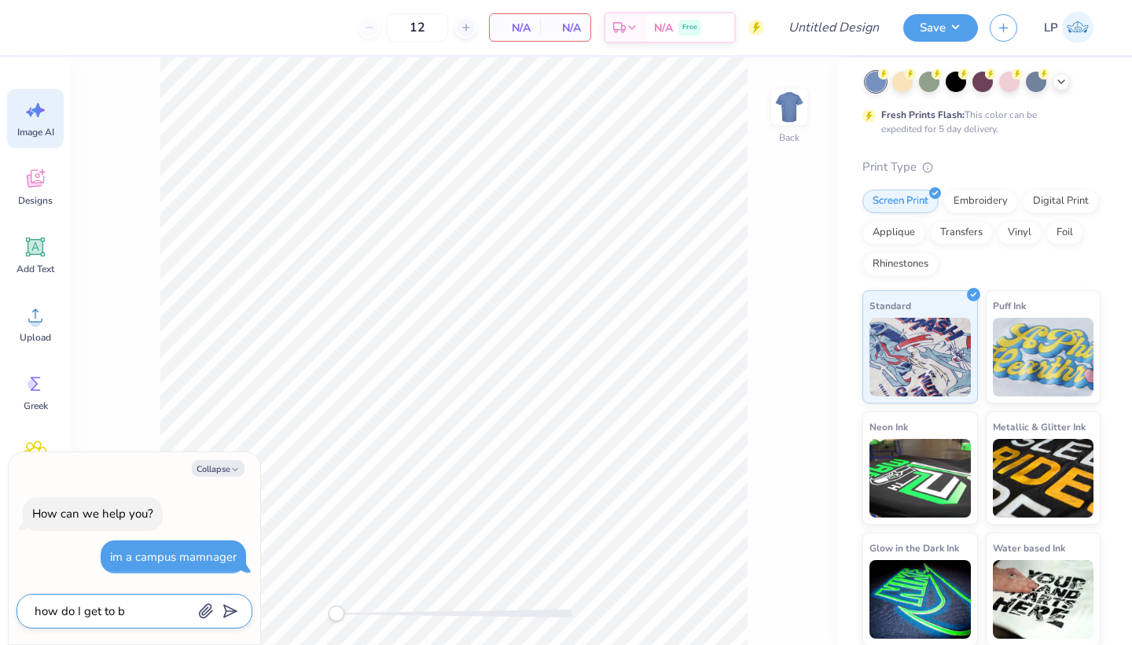
type textarea "x"
type textarea "how do I get to"
type textarea "x"
type textarea "how do I get to m"
type textarea "x"
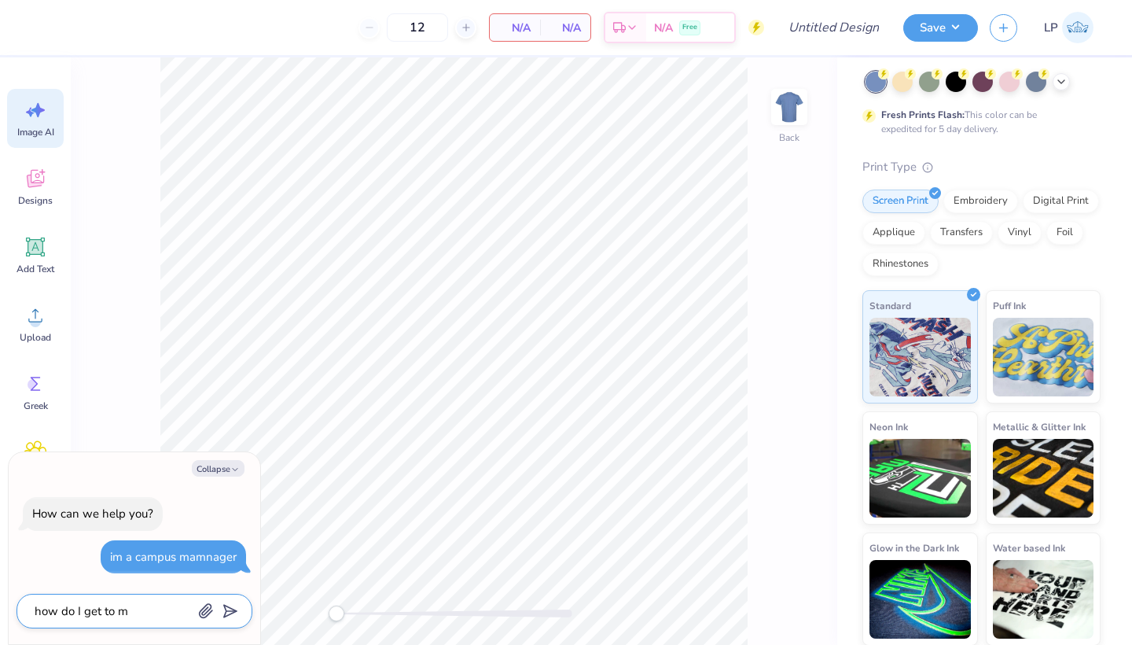
type textarea "how do I get to my"
type textarea "x"
type textarea "how do I get to my"
type textarea "x"
type textarea "how do I get to my a"
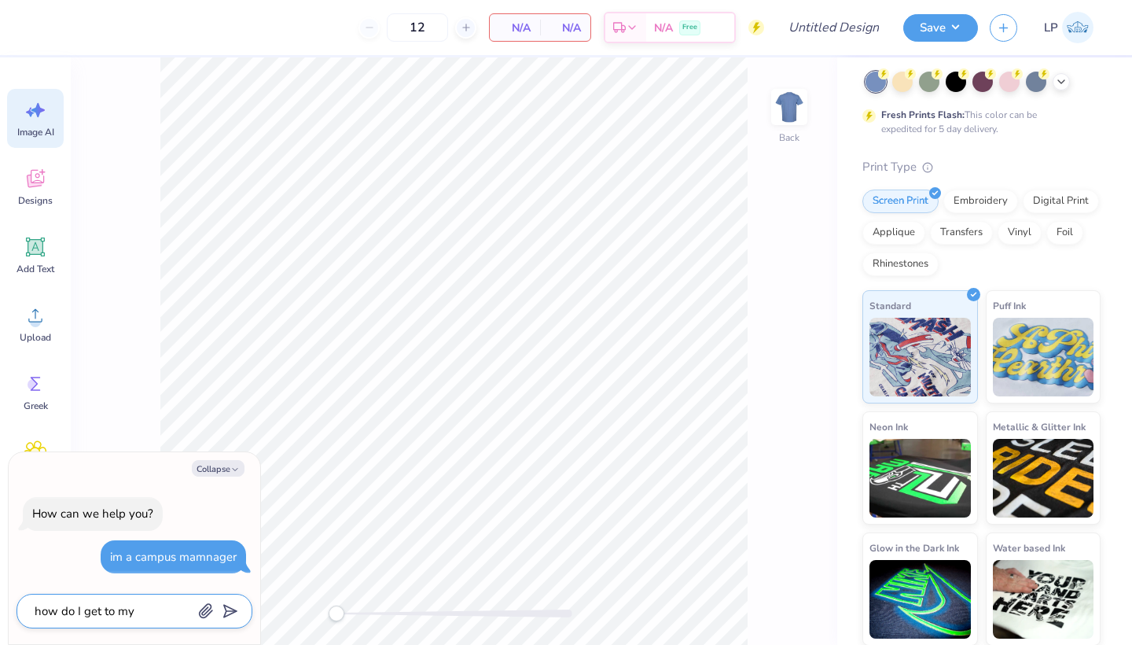
type textarea "x"
type textarea "how do I get to my ac"
type textarea "x"
type textarea "how do I get to my acc"
type textarea "x"
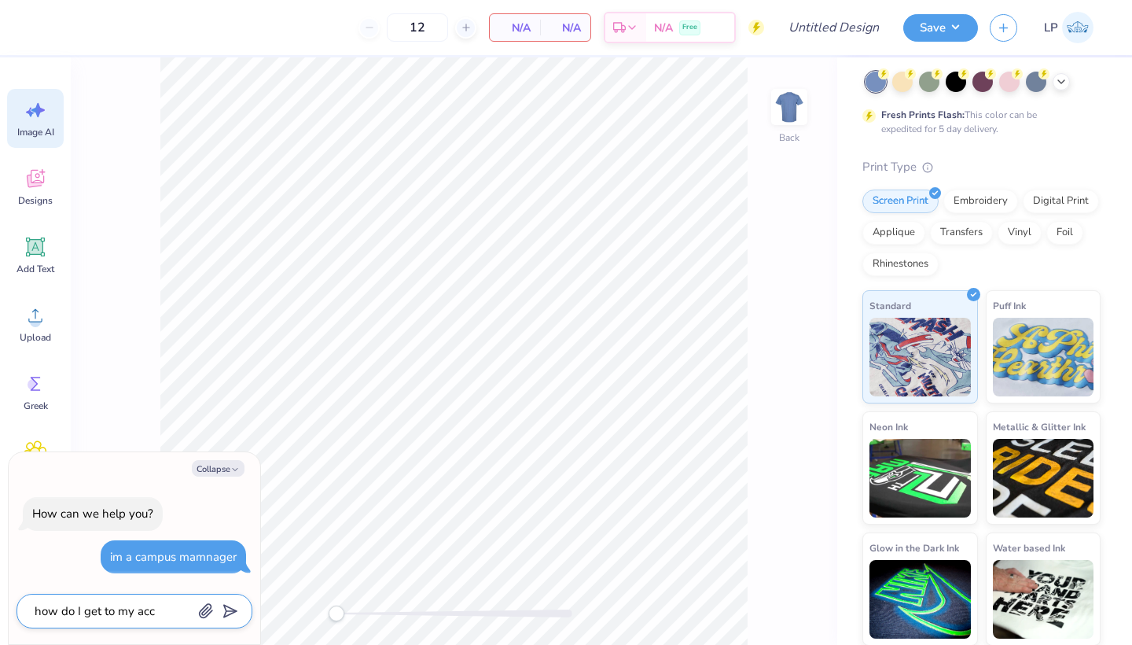
type textarea "how do I get to my acco"
type textarea "x"
type textarea "how do I get to my accou"
type textarea "x"
type textarea "how do I get to my accoun"
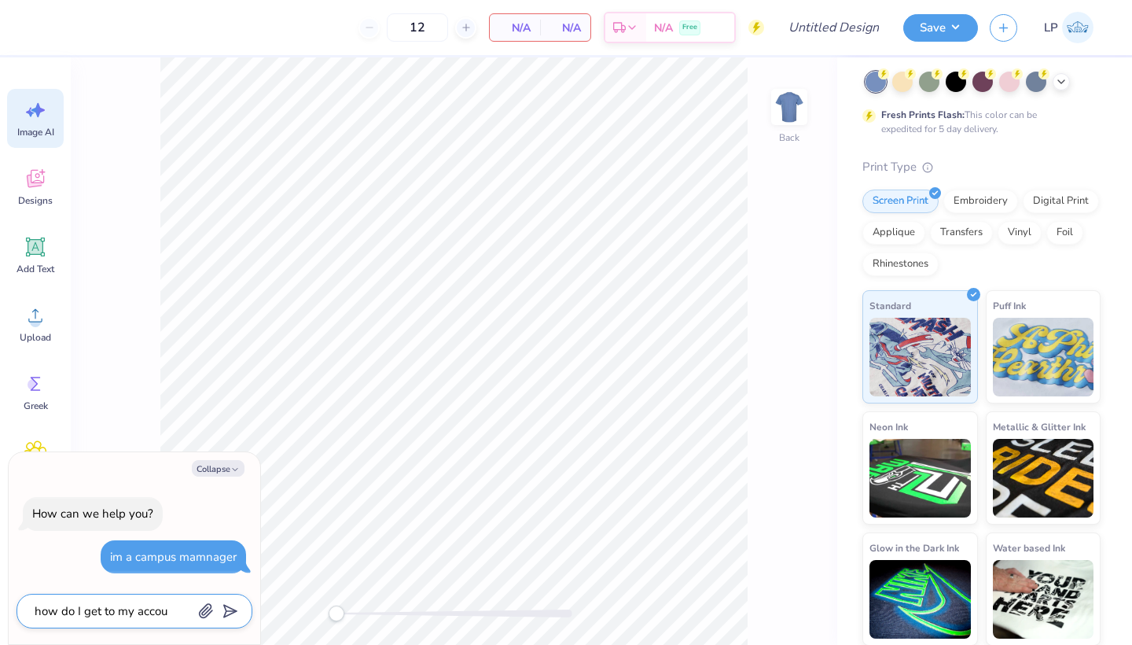
type textarea "x"
type textarea "how do I get to my account"
type textarea "x"
type textarea "how do I get to my account"
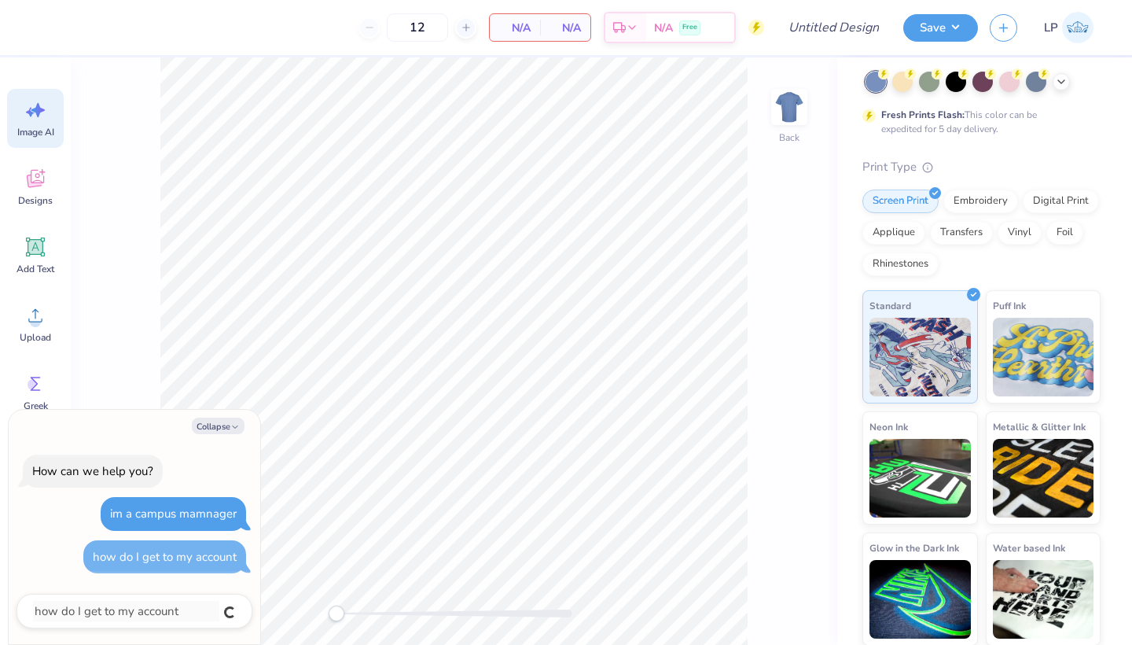
type textarea "x"
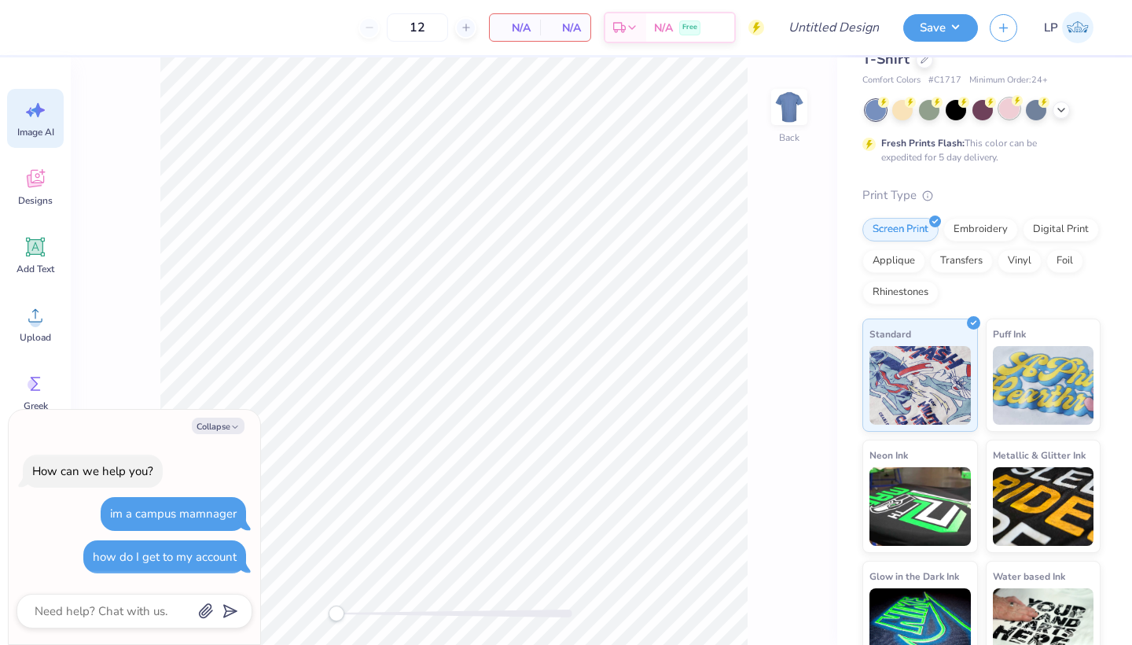
scroll to position [37, 0]
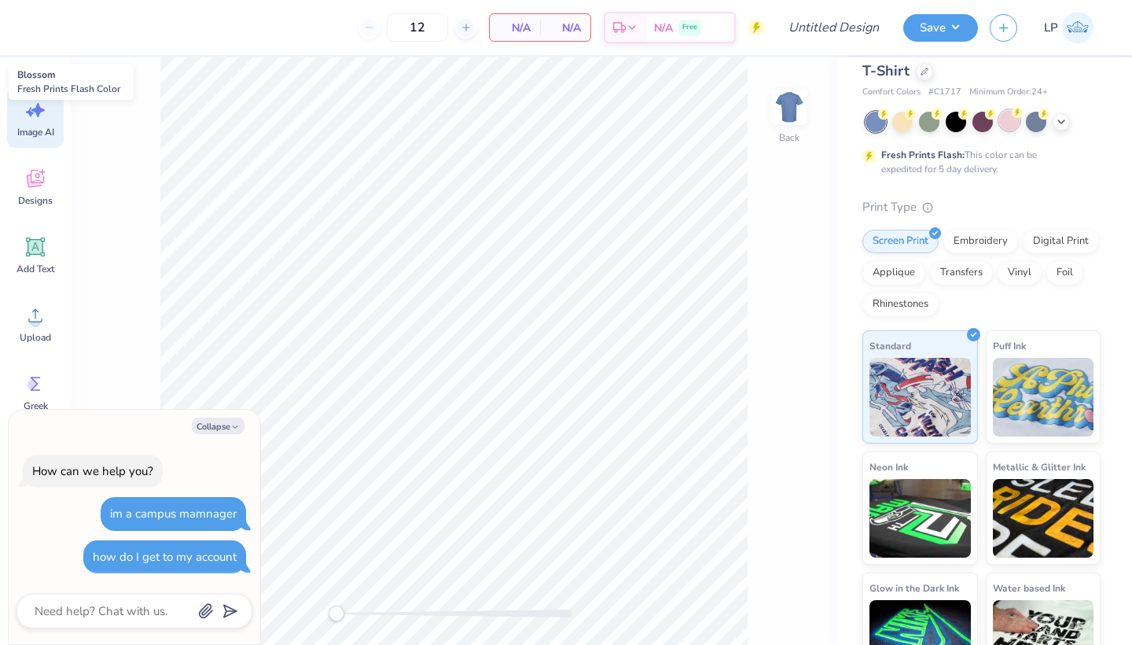
click at [1014, 114] on circle at bounding box center [1017, 112] width 11 height 11
click at [1076, 123] on div at bounding box center [983, 122] width 235 height 20
click at [1062, 122] on icon at bounding box center [1061, 120] width 13 height 13
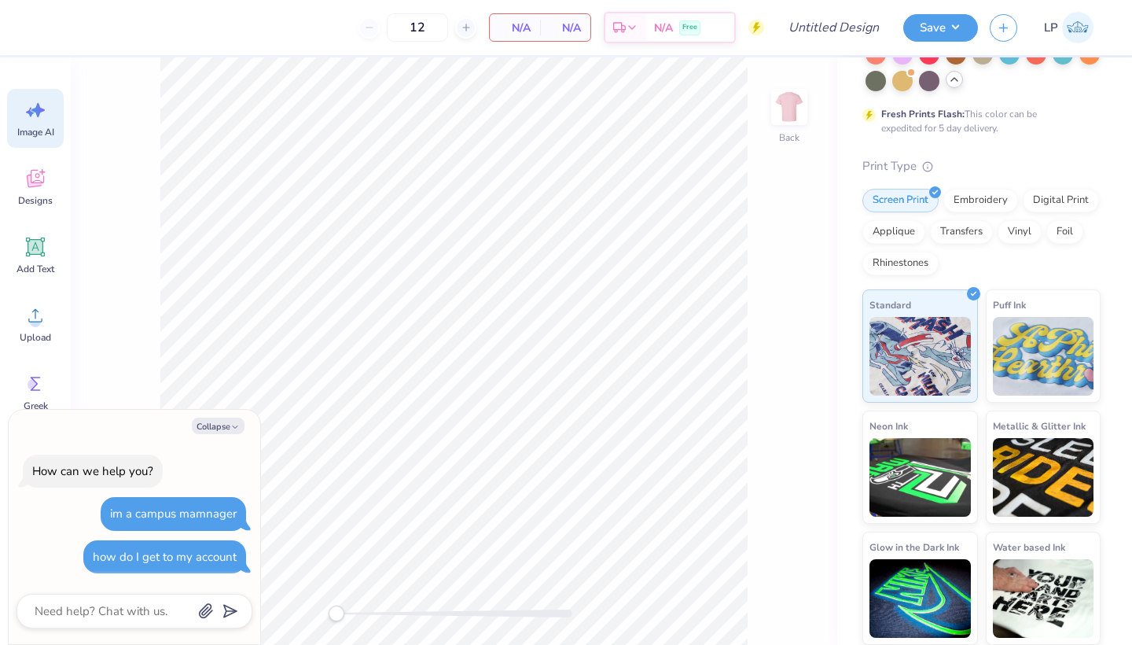
scroll to position [264, 0]
click at [35, 182] on icon at bounding box center [35, 179] width 17 height 18
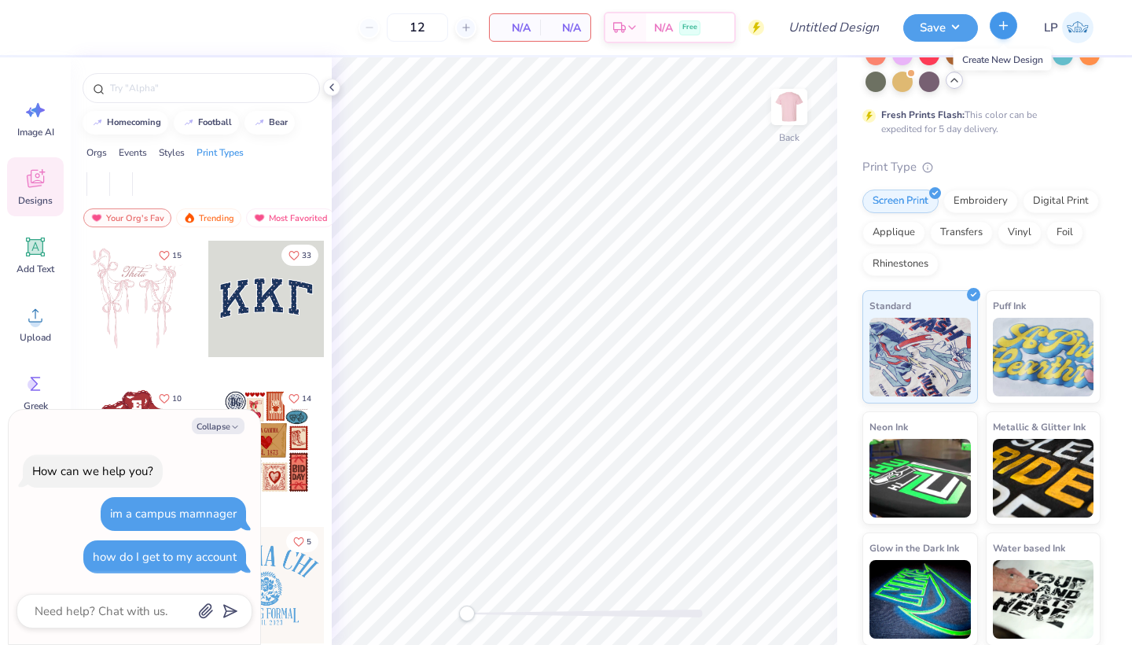
click at [1005, 32] on button "button" at bounding box center [1004, 26] width 28 height 28
click at [957, 28] on button "Save" at bounding box center [941, 26] width 75 height 28
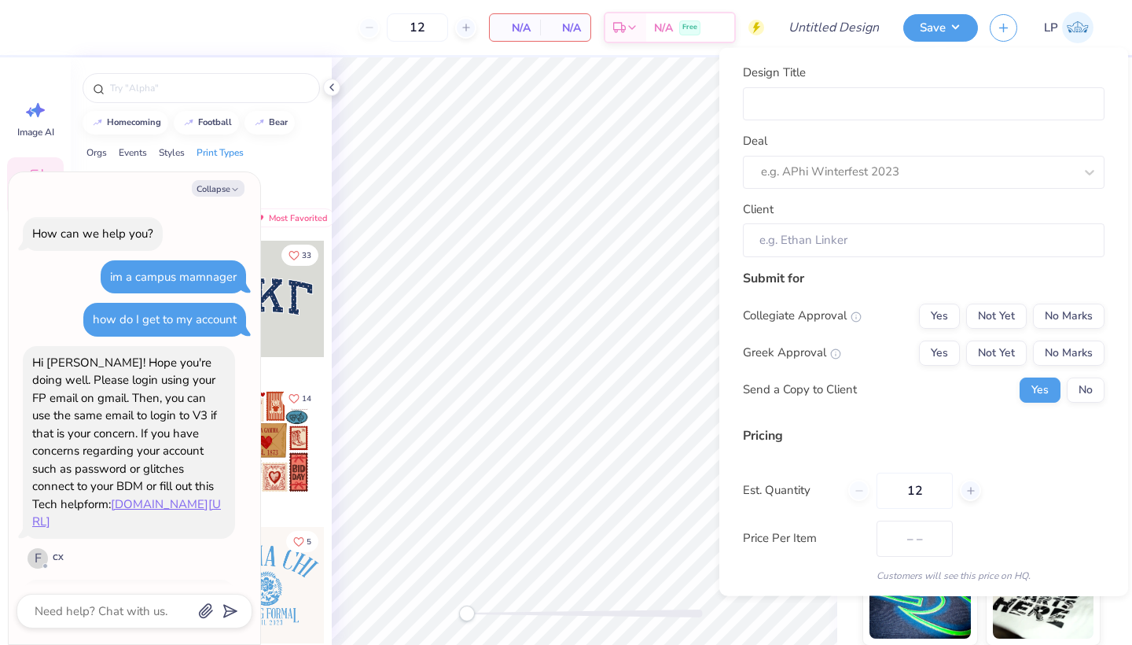
scroll to position [83, 0]
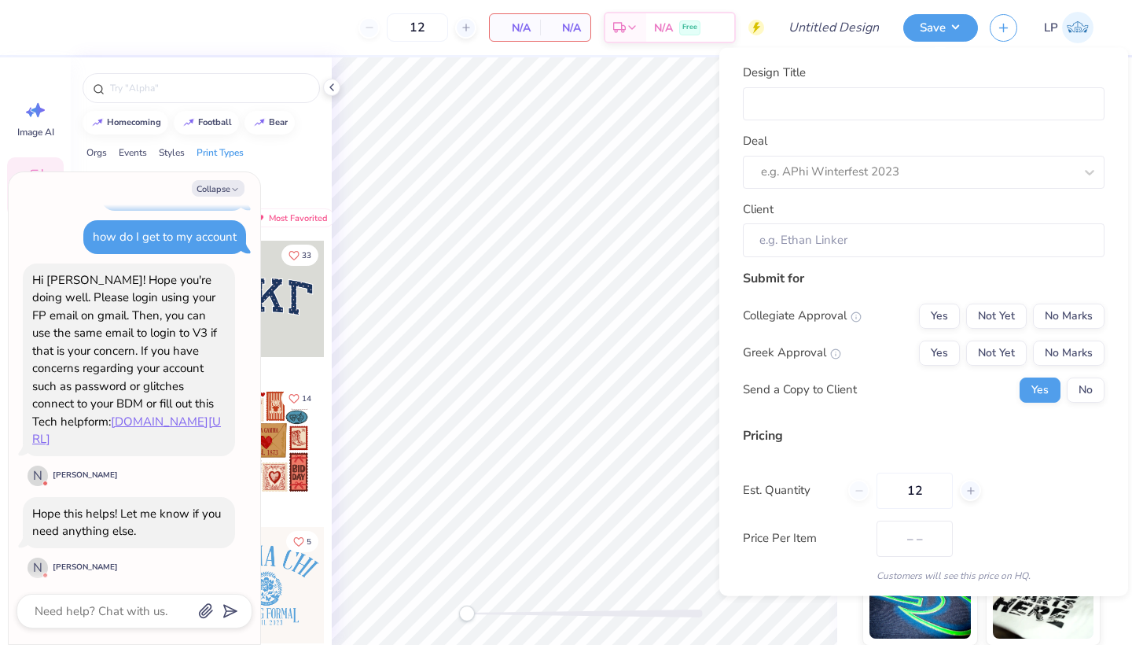
click at [306, 171] on div at bounding box center [201, 182] width 261 height 44
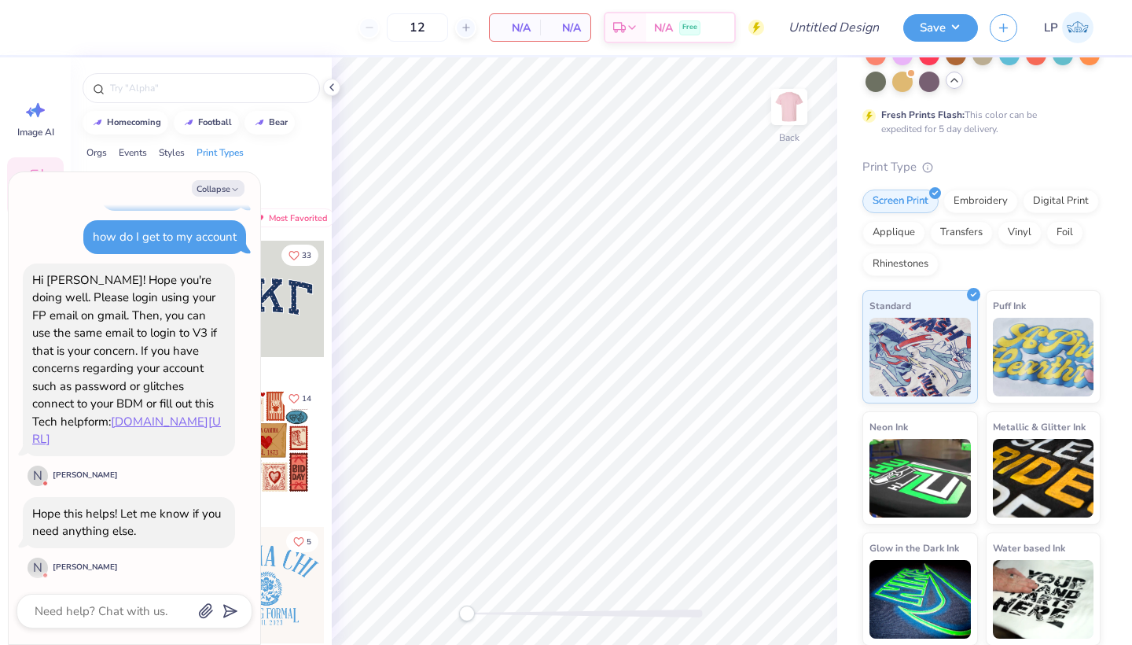
click at [301, 176] on div at bounding box center [201, 182] width 261 height 44
click at [229, 190] on button "Collapse" at bounding box center [218, 188] width 53 height 17
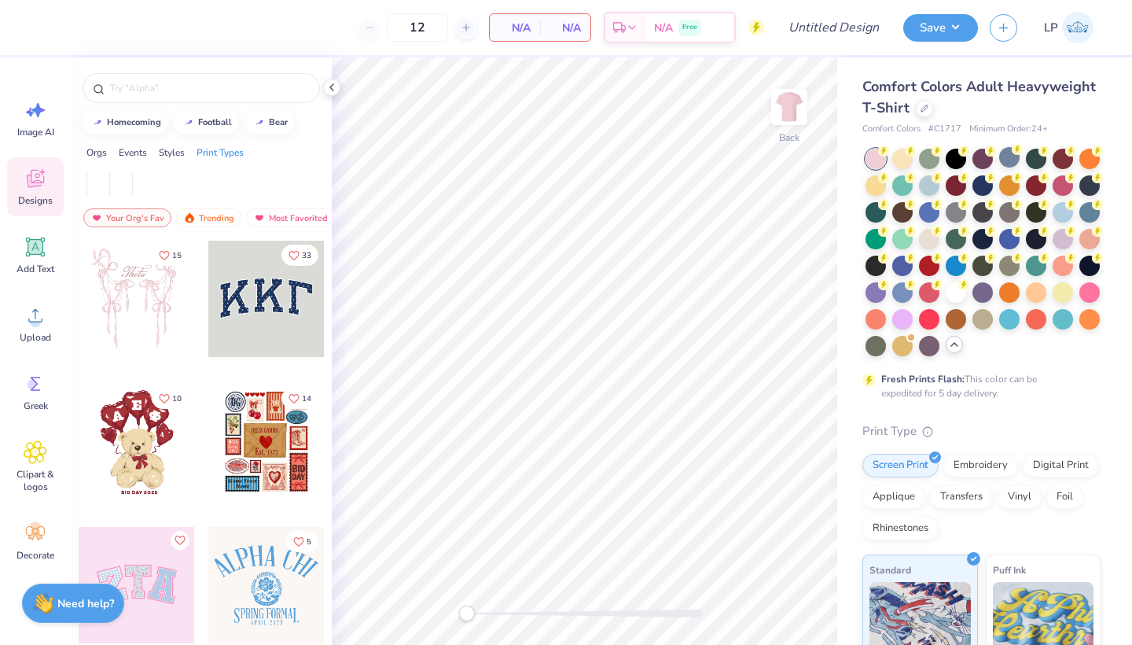
scroll to position [0, 0]
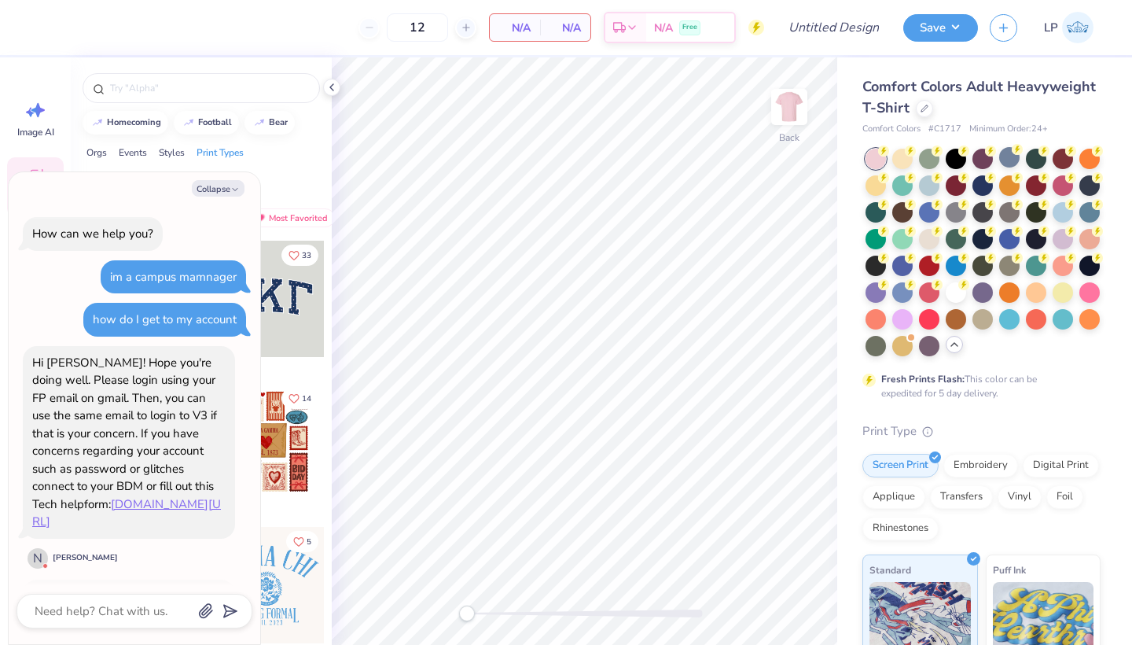
type textarea "x"
